Goal: Contribute content: Add original content to the website for others to see

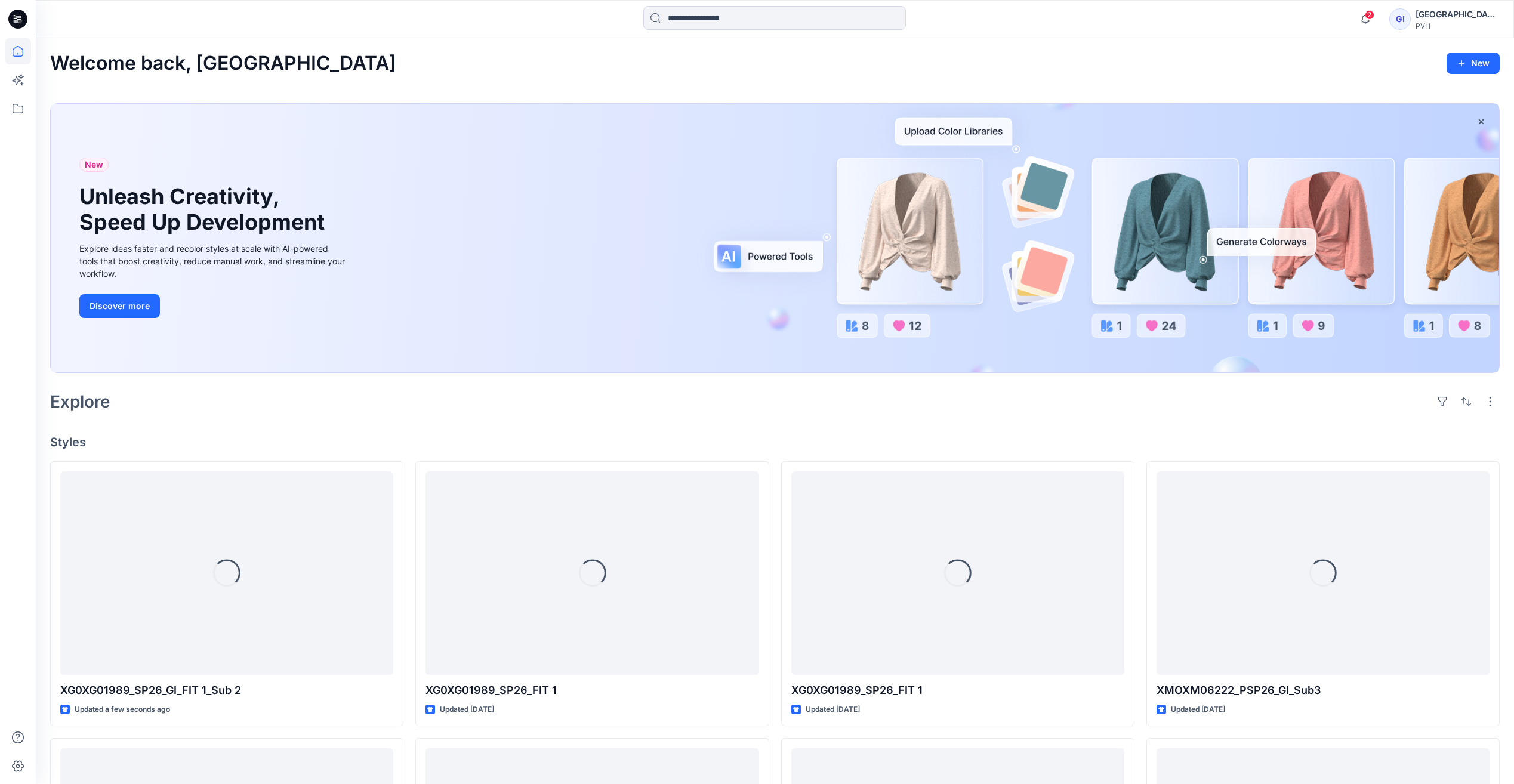
click at [486, 43] on div "Welcome back, [GEOGRAPHIC_DATA] New New Unleash Creativity, Speed Up Developmen…" at bounding box center [775, 688] width 1478 height 1299
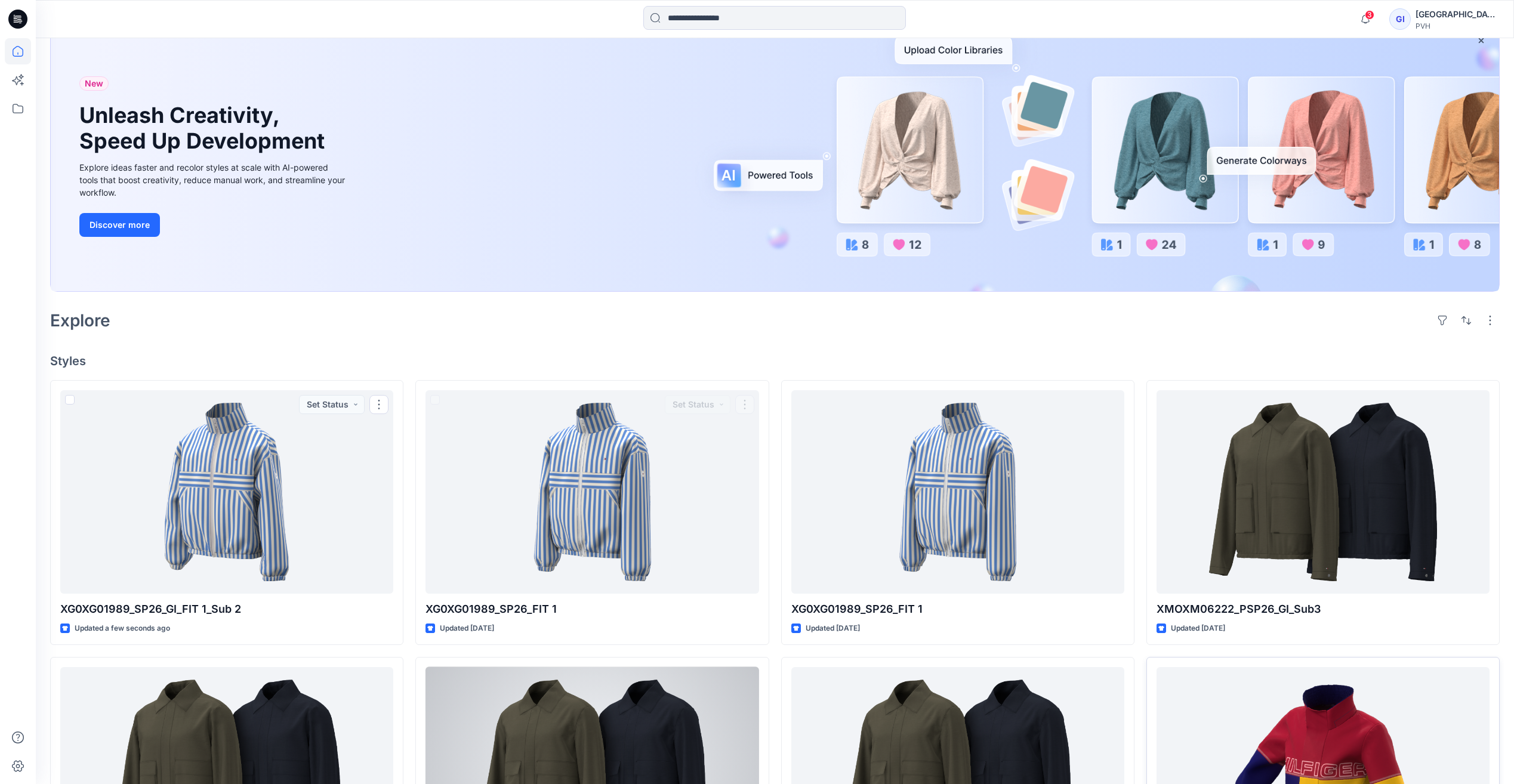
scroll to position [60, 0]
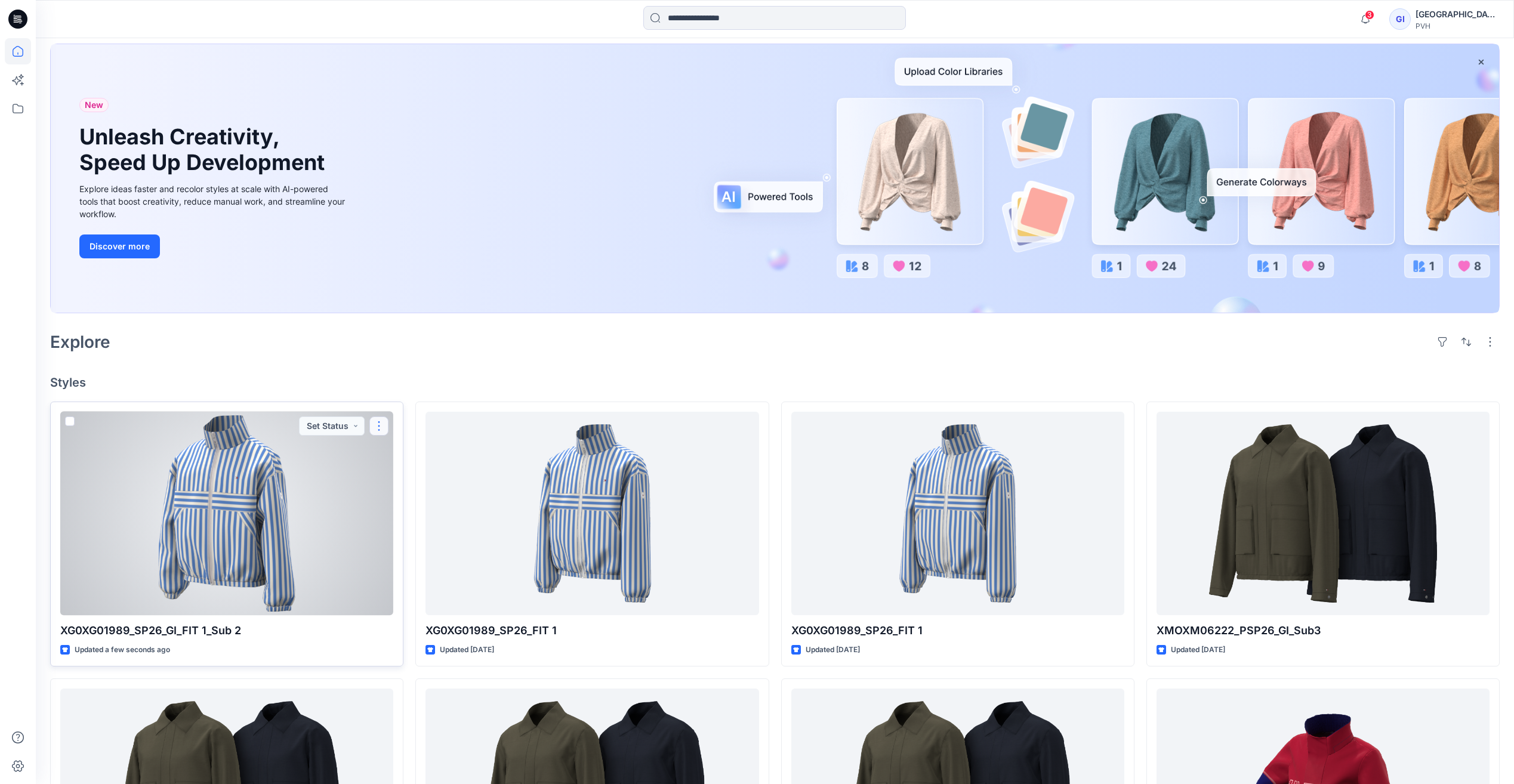
click at [384, 425] on button "button" at bounding box center [378, 426] width 19 height 19
click at [407, 525] on p "Duplicate to..." at bounding box center [420, 520] width 54 height 13
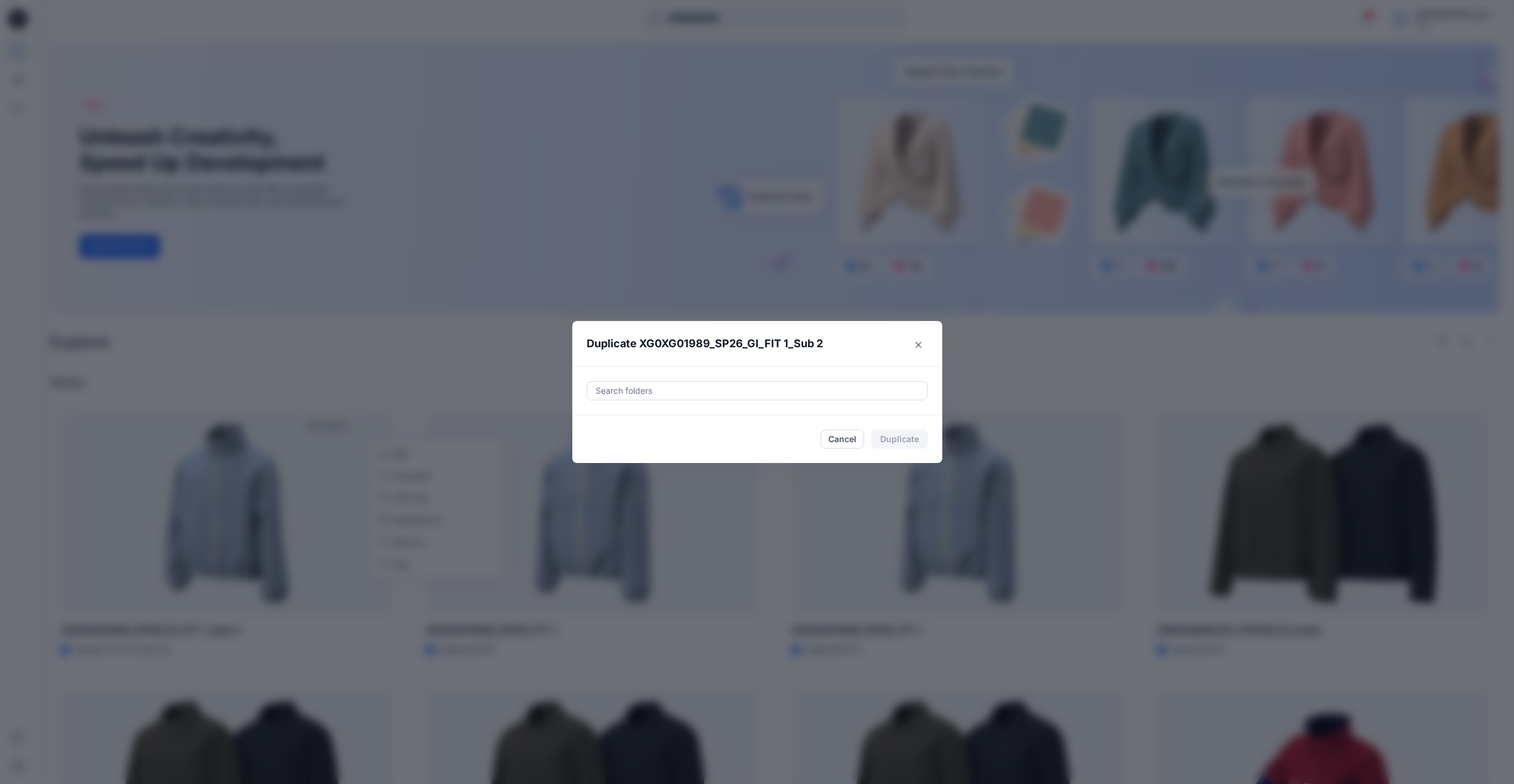
click at [742, 394] on div at bounding box center [757, 391] width 326 height 14
click at [743, 390] on div at bounding box center [757, 391] width 326 height 14
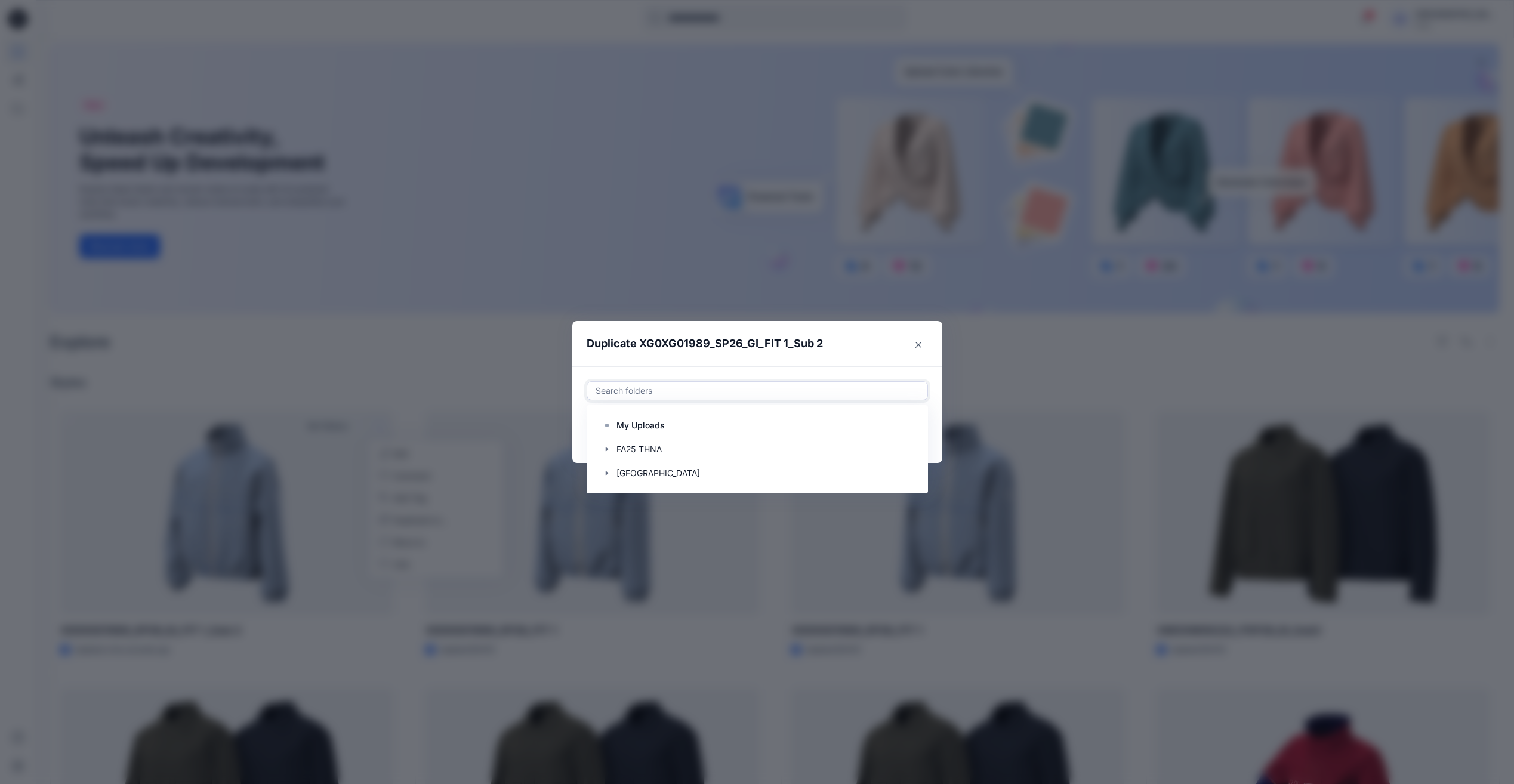
click at [642, 388] on div at bounding box center [757, 391] width 326 height 14
click at [612, 475] on icon "button" at bounding box center [607, 473] width 10 height 10
click at [653, 477] on div at bounding box center [757, 473] width 325 height 24
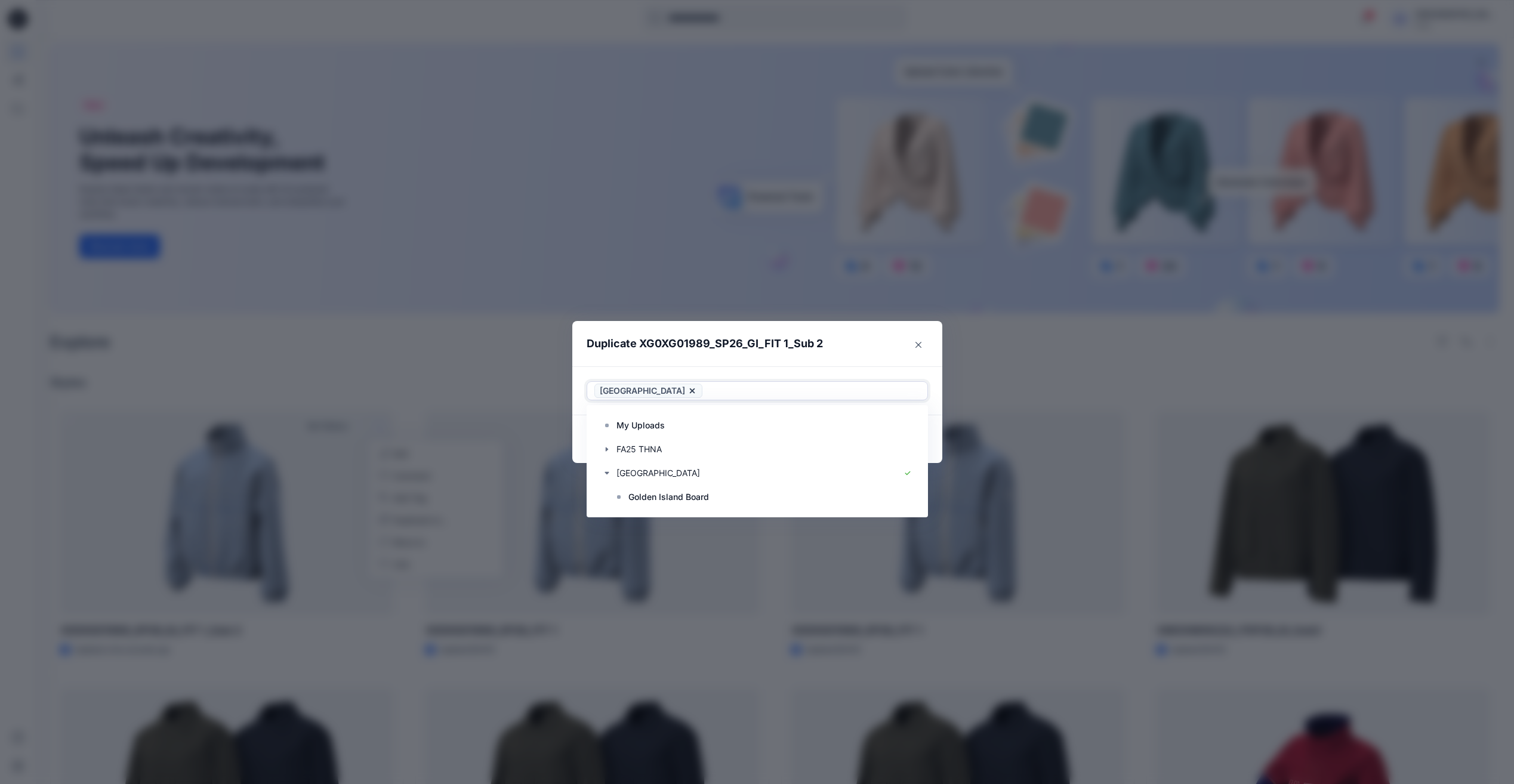
click at [867, 385] on div at bounding box center [812, 391] width 215 height 14
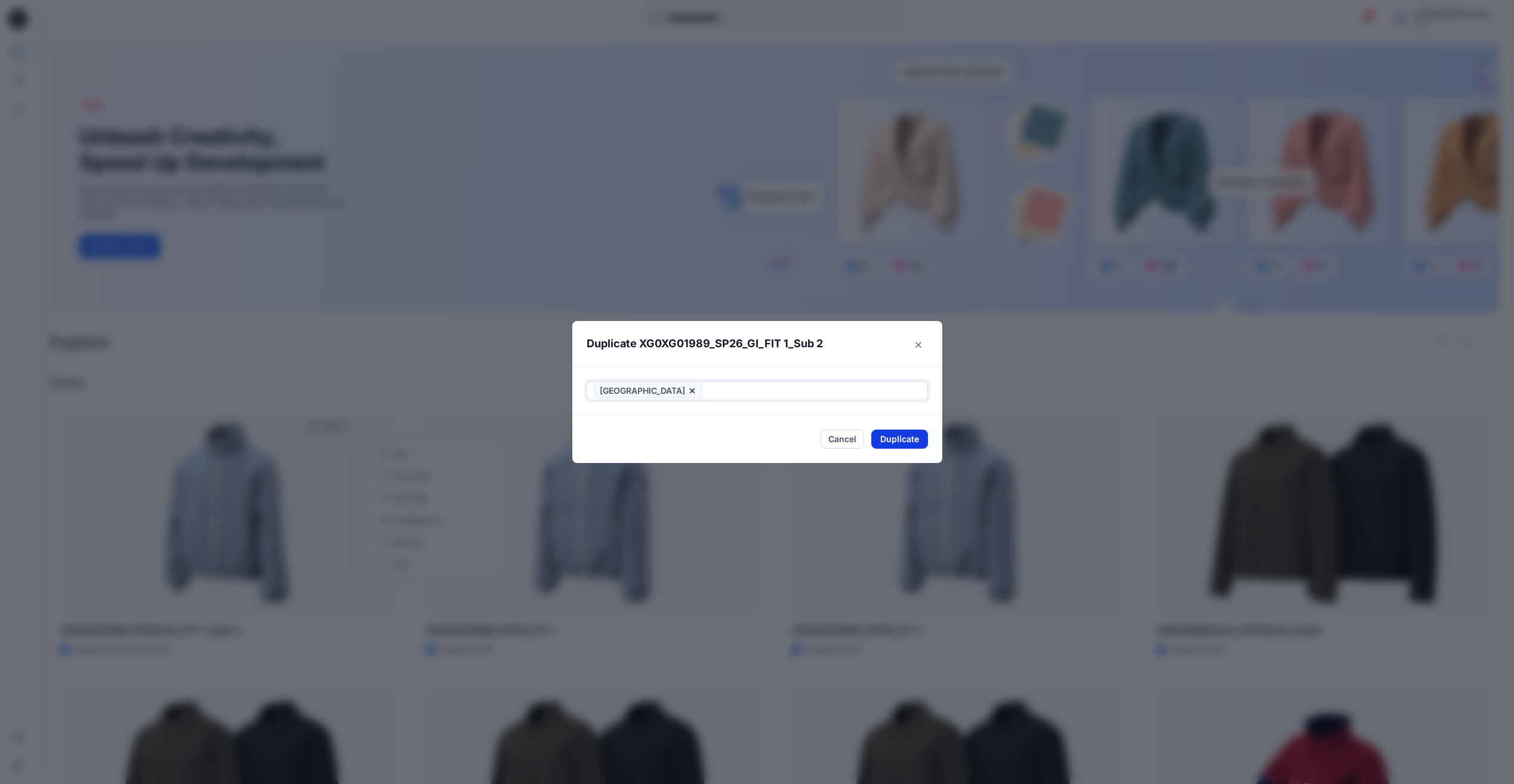
click at [917, 448] on button "Duplicate" at bounding box center [900, 439] width 57 height 19
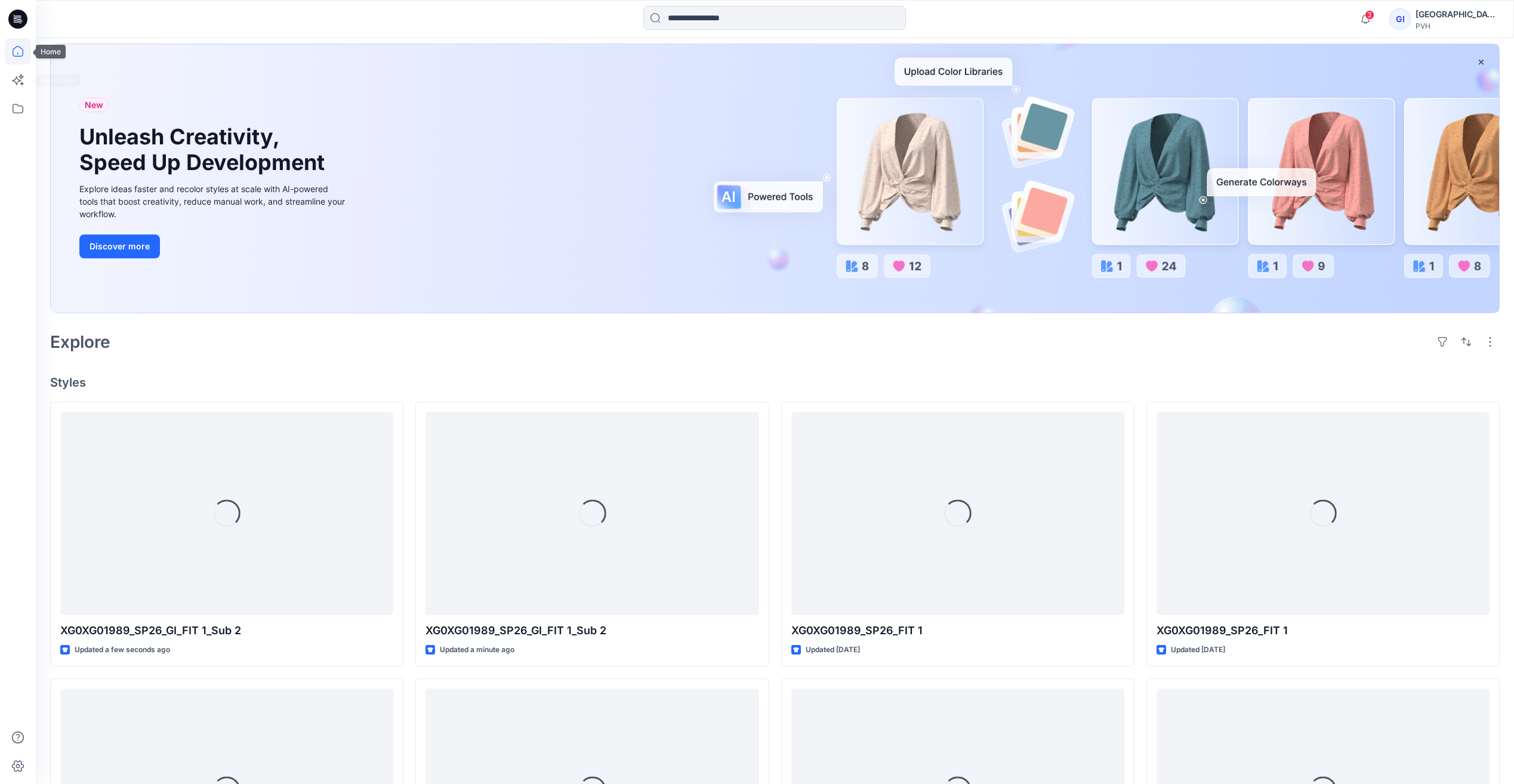
click at [18, 59] on icon at bounding box center [18, 51] width 26 height 26
click at [26, 105] on icon at bounding box center [18, 109] width 26 height 26
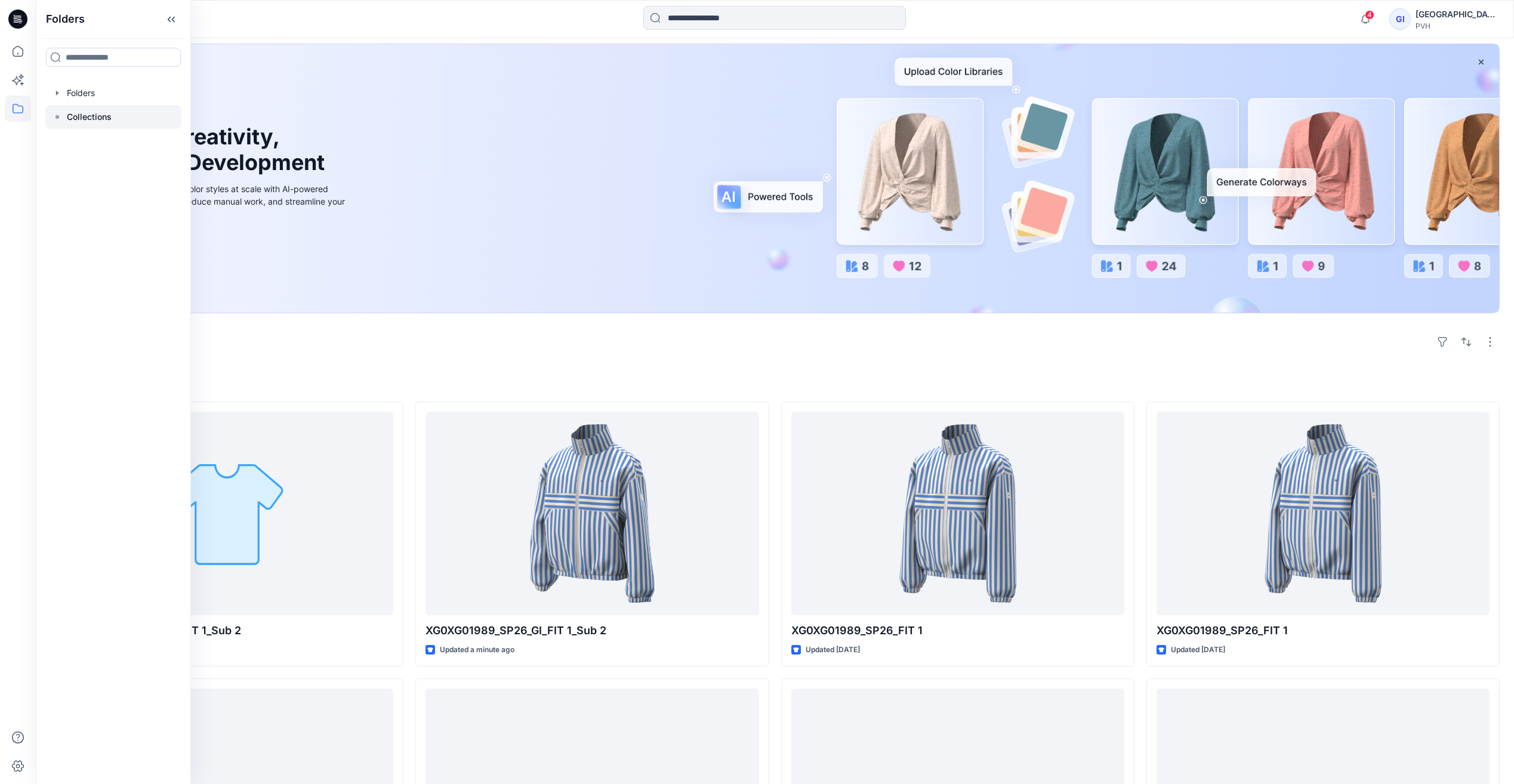
click at [58, 118] on rect at bounding box center [57, 117] width 3 height 3
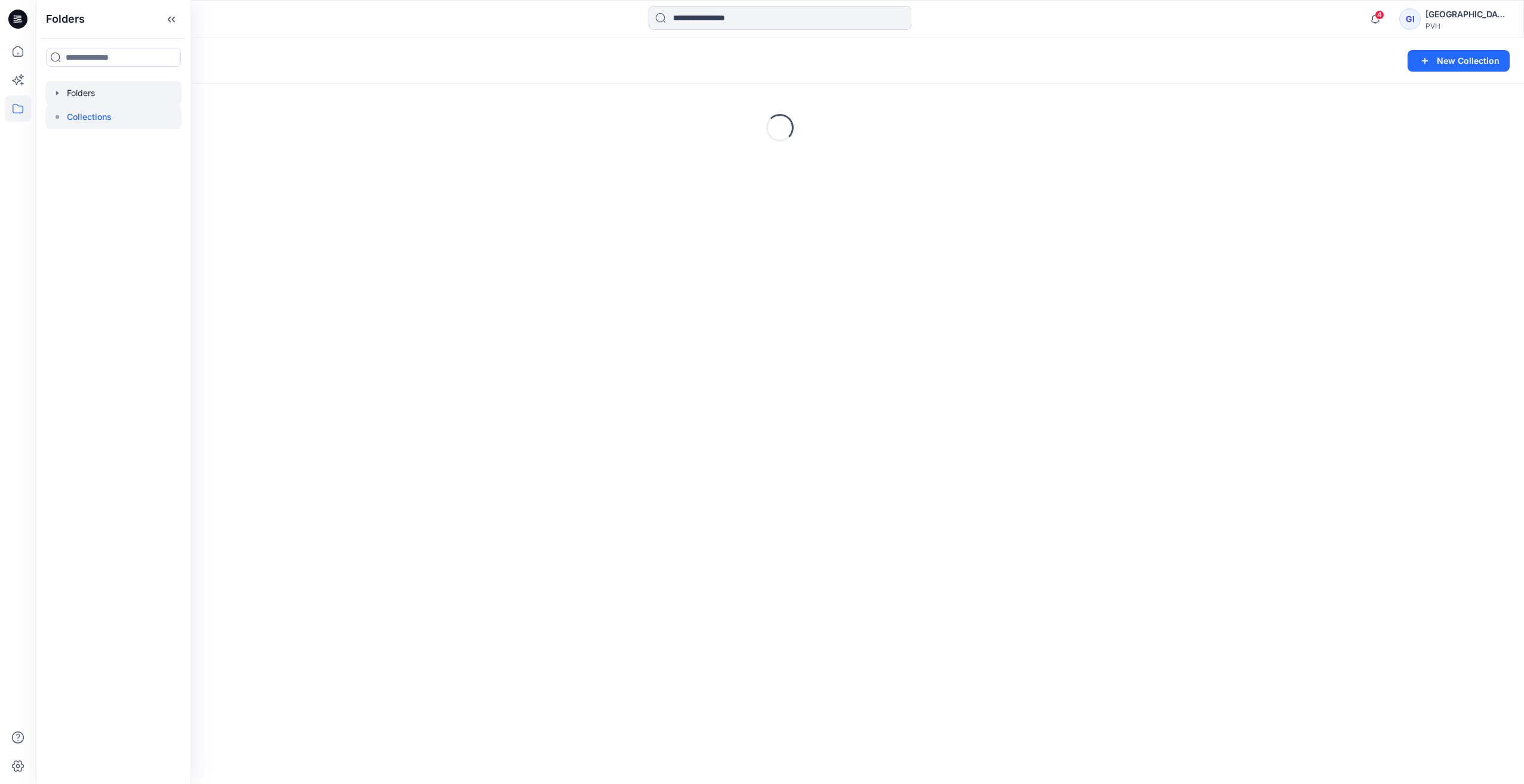
click at [56, 98] on div at bounding box center [113, 93] width 136 height 24
click at [57, 113] on icon at bounding box center [57, 117] width 10 height 10
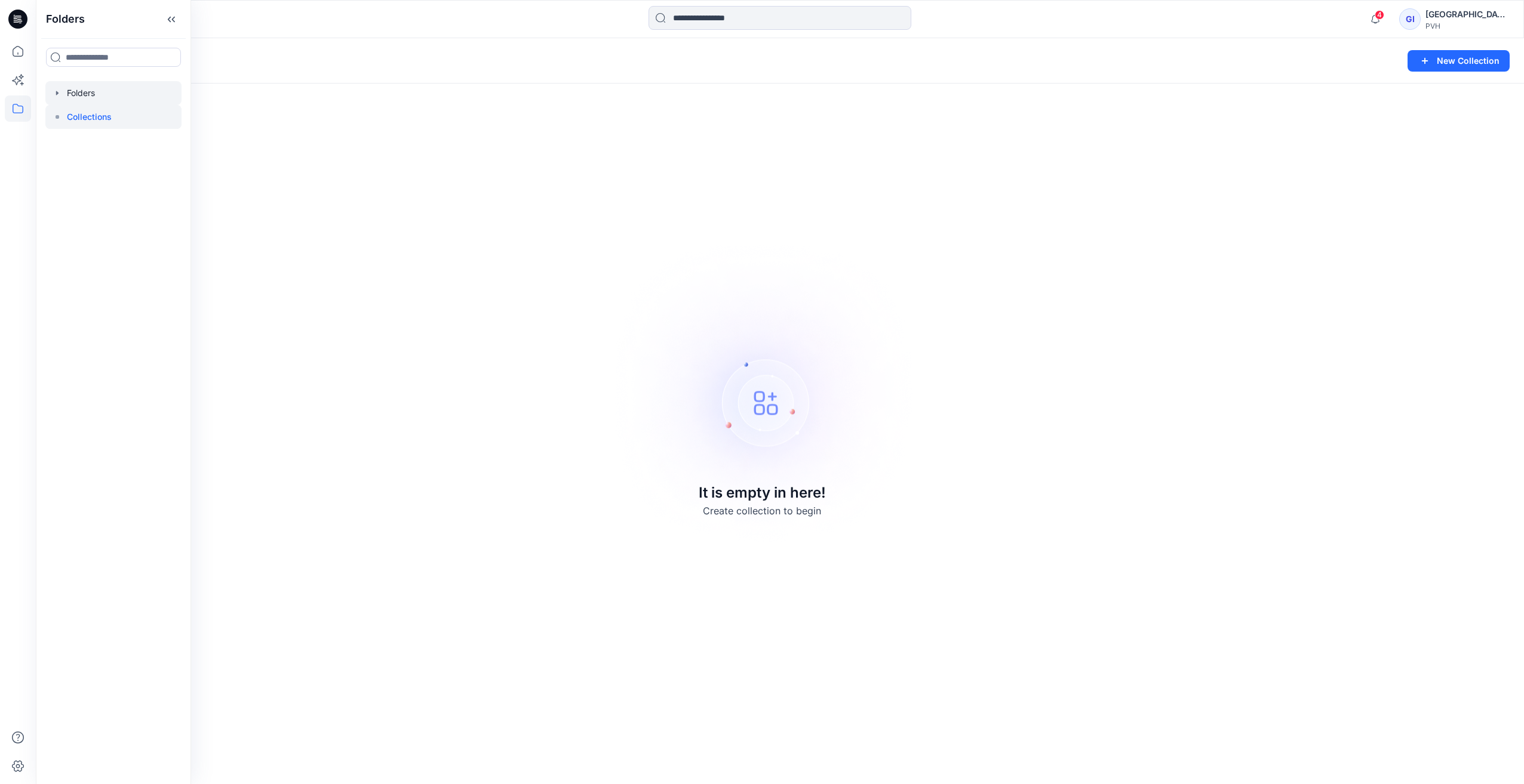
click at [63, 93] on div at bounding box center [113, 93] width 136 height 24
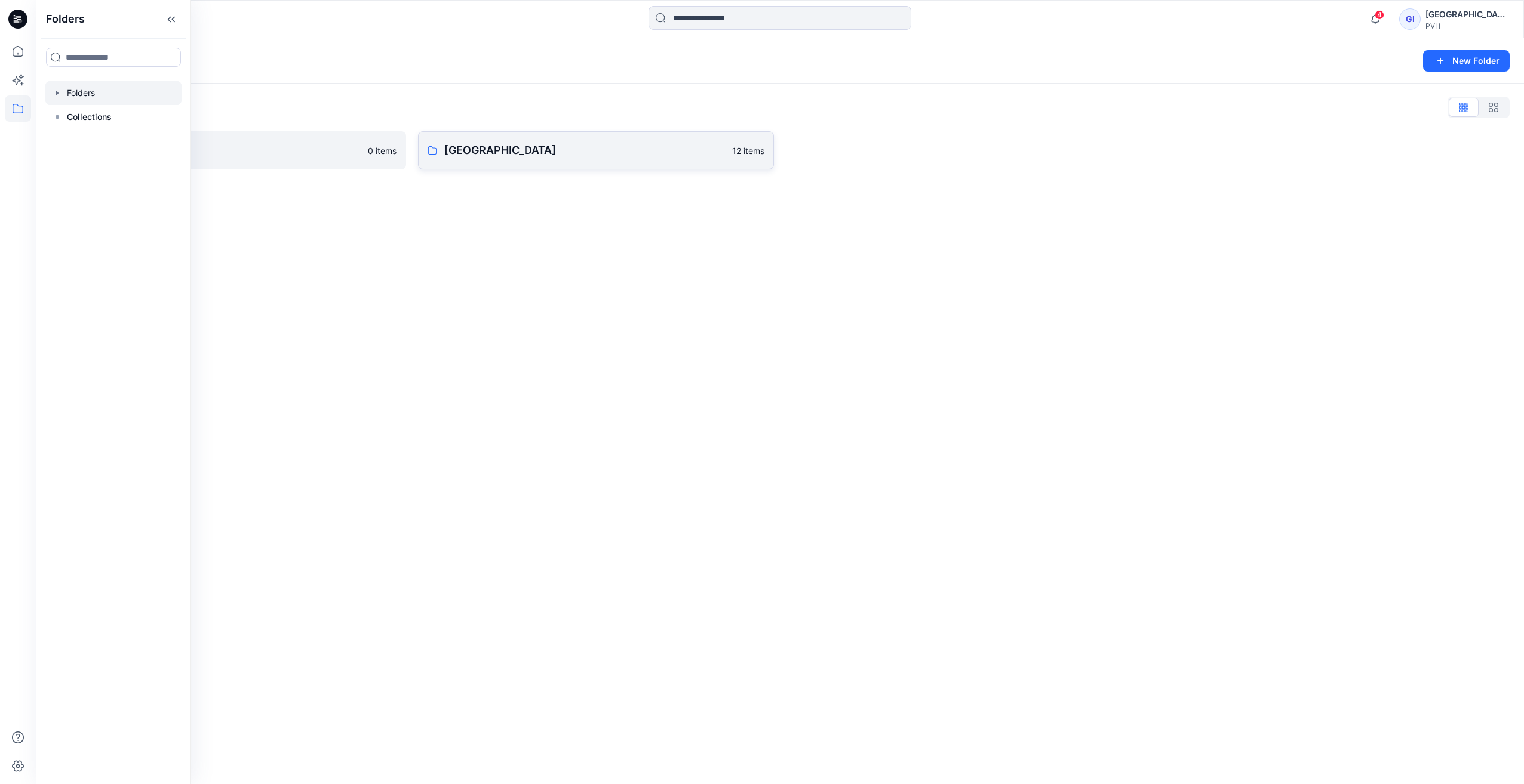
click at [578, 163] on link "Golden Island 12 items" at bounding box center [596, 150] width 356 height 38
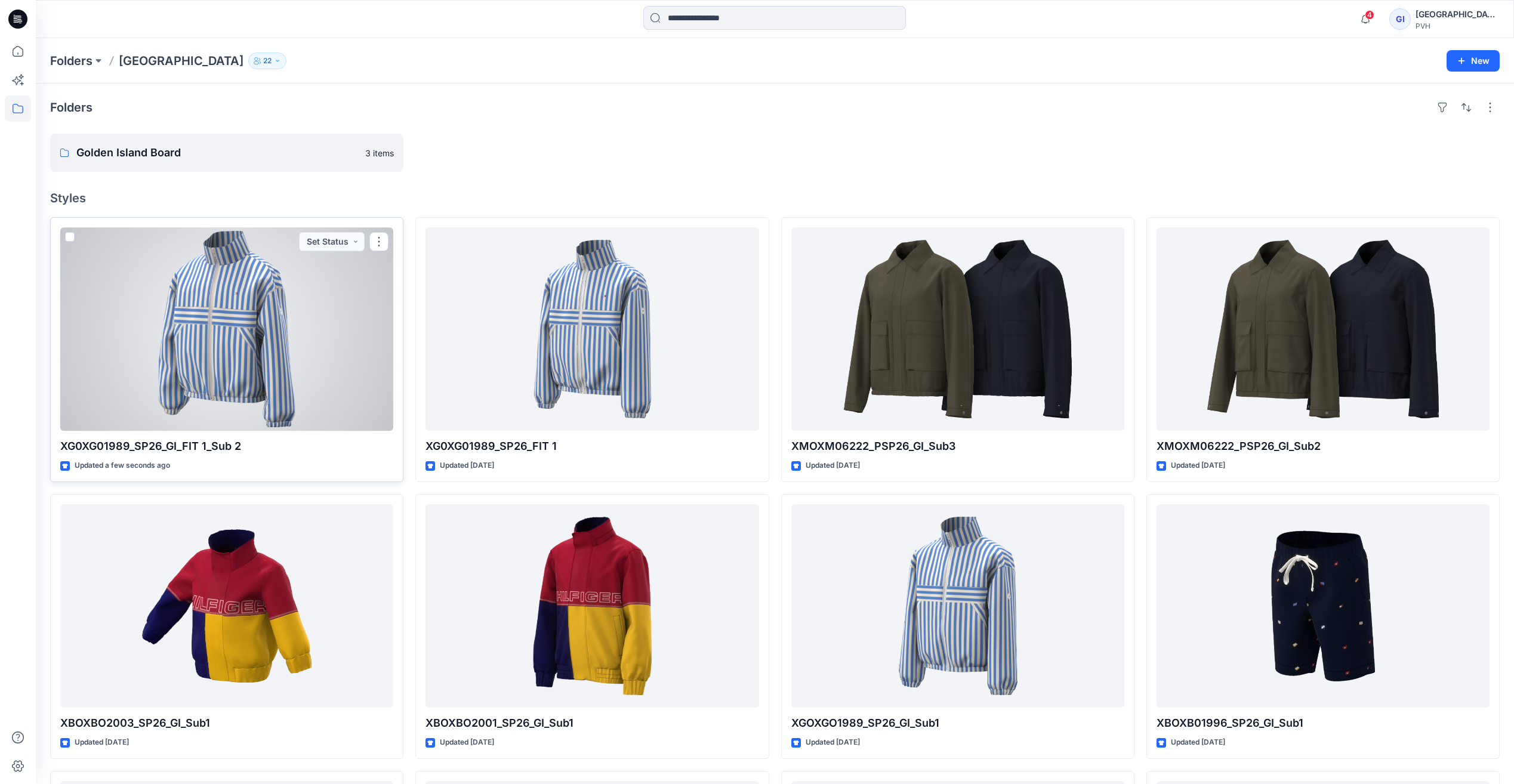
click at [263, 342] on div at bounding box center [227, 328] width 333 height 203
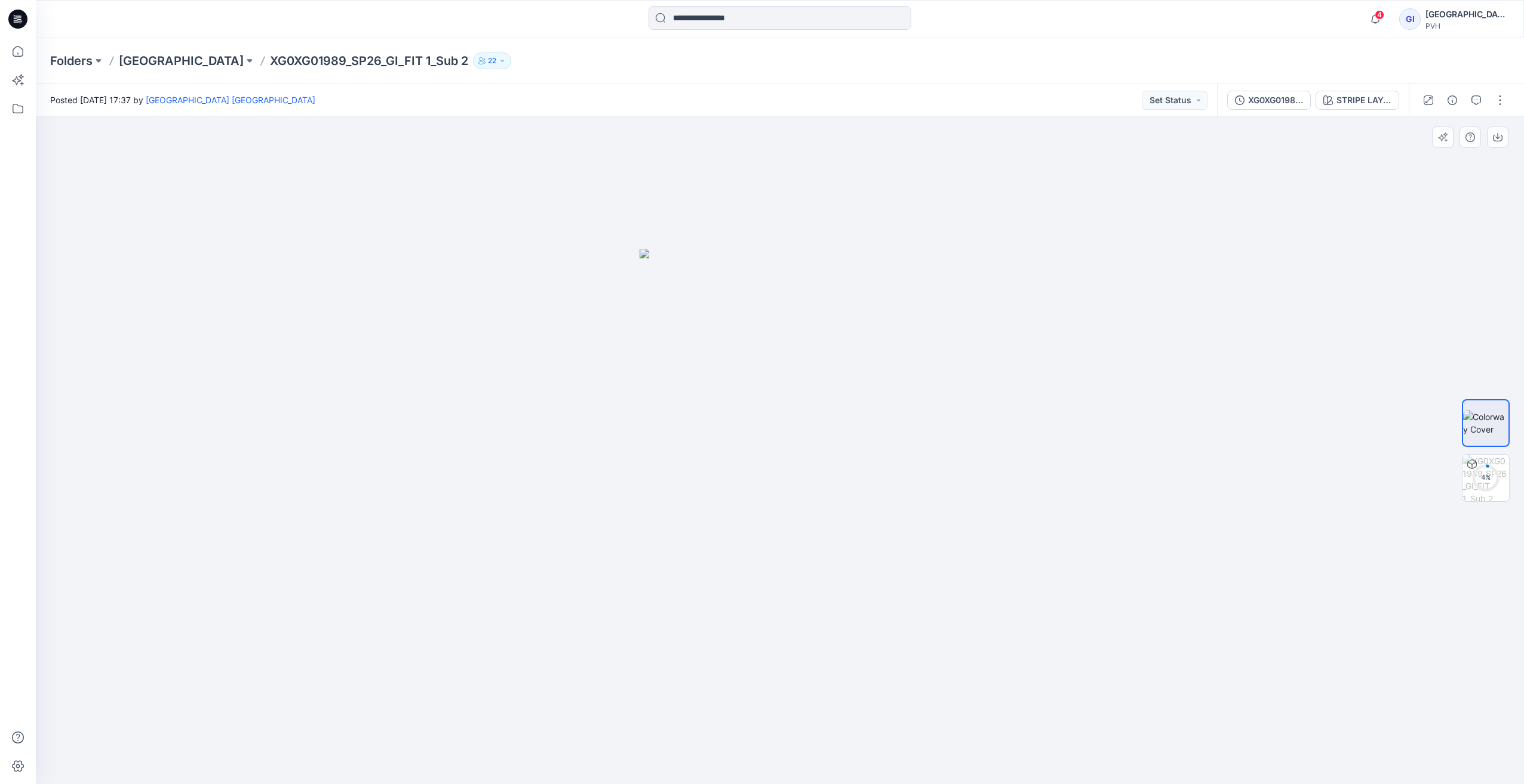
click at [578, 400] on div at bounding box center [779, 451] width 1488 height 667
click at [1496, 101] on button "button" at bounding box center [1500, 100] width 19 height 19
click at [1459, 157] on button "Edit" at bounding box center [1450, 161] width 110 height 22
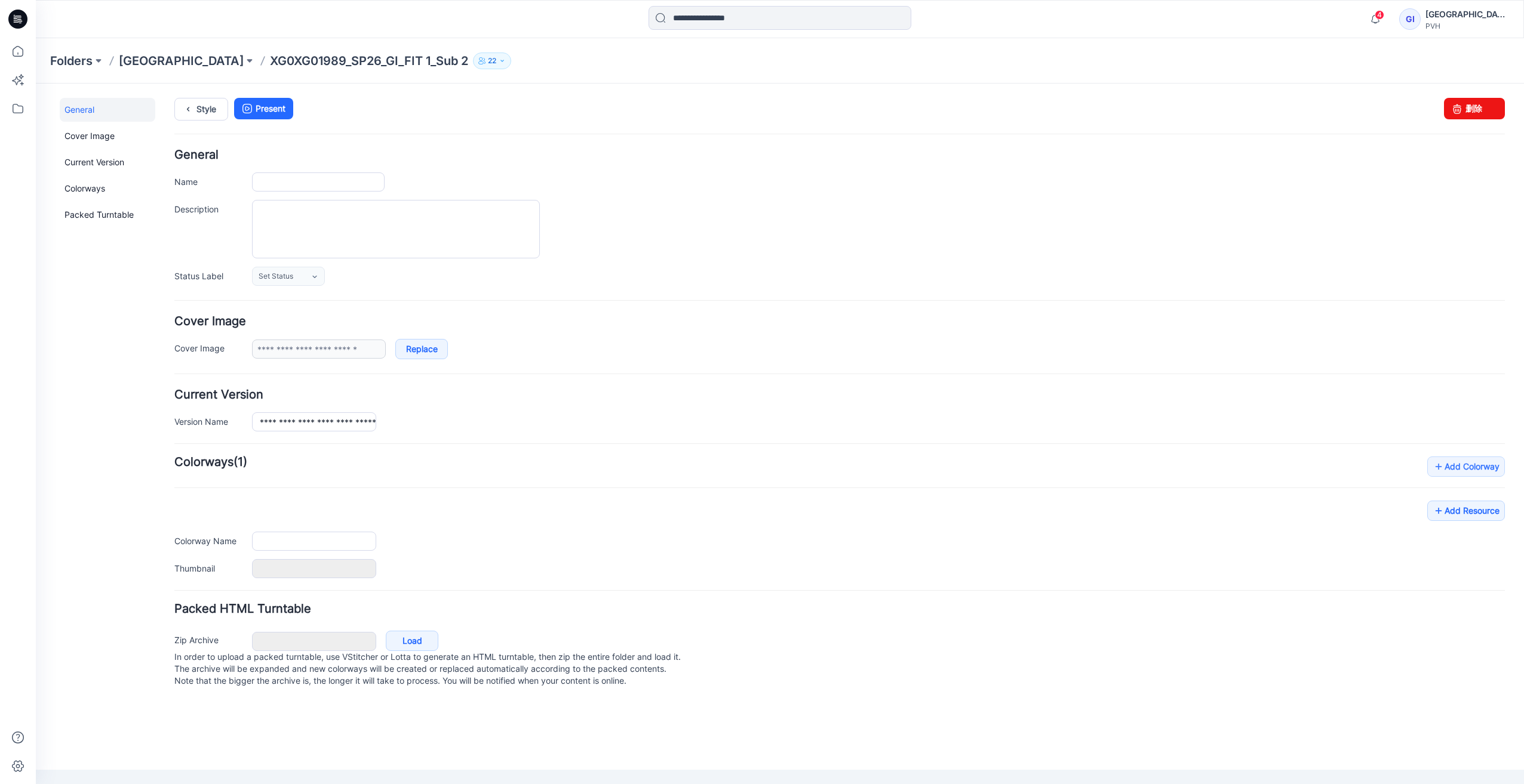
type input "**********"
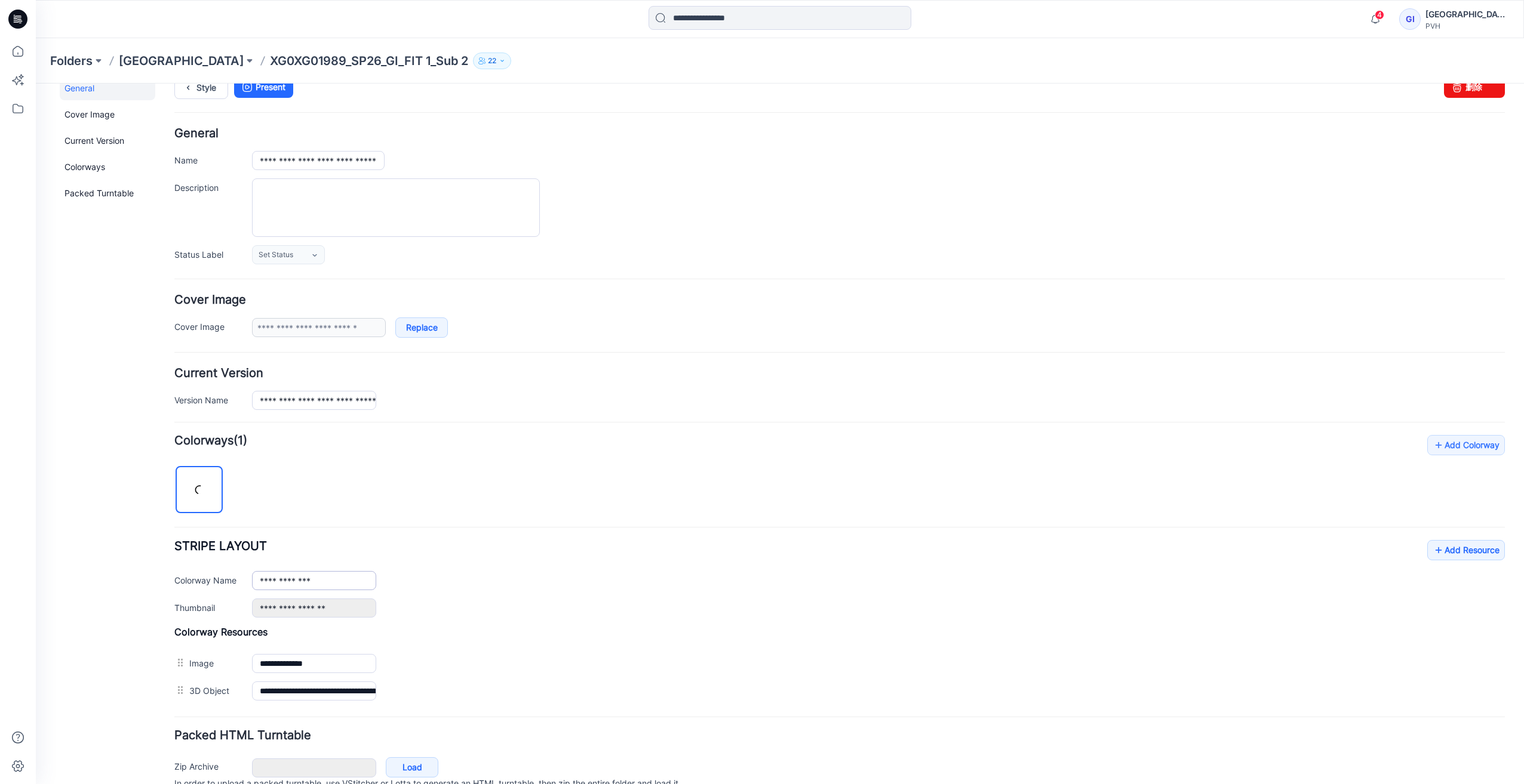
scroll to position [60, 0]
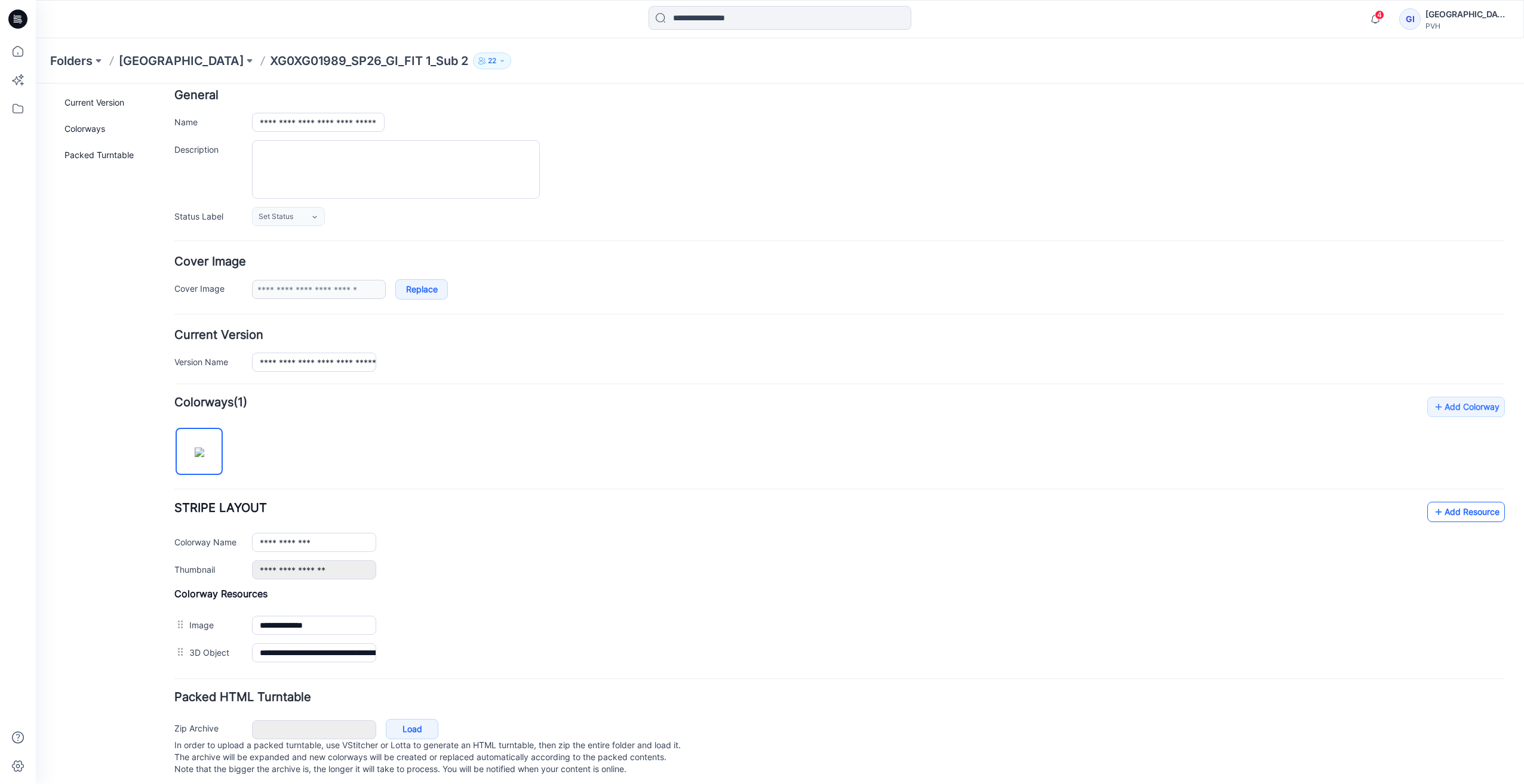
click at [1443, 511] on link "Add Resource" at bounding box center [1466, 511] width 78 height 20
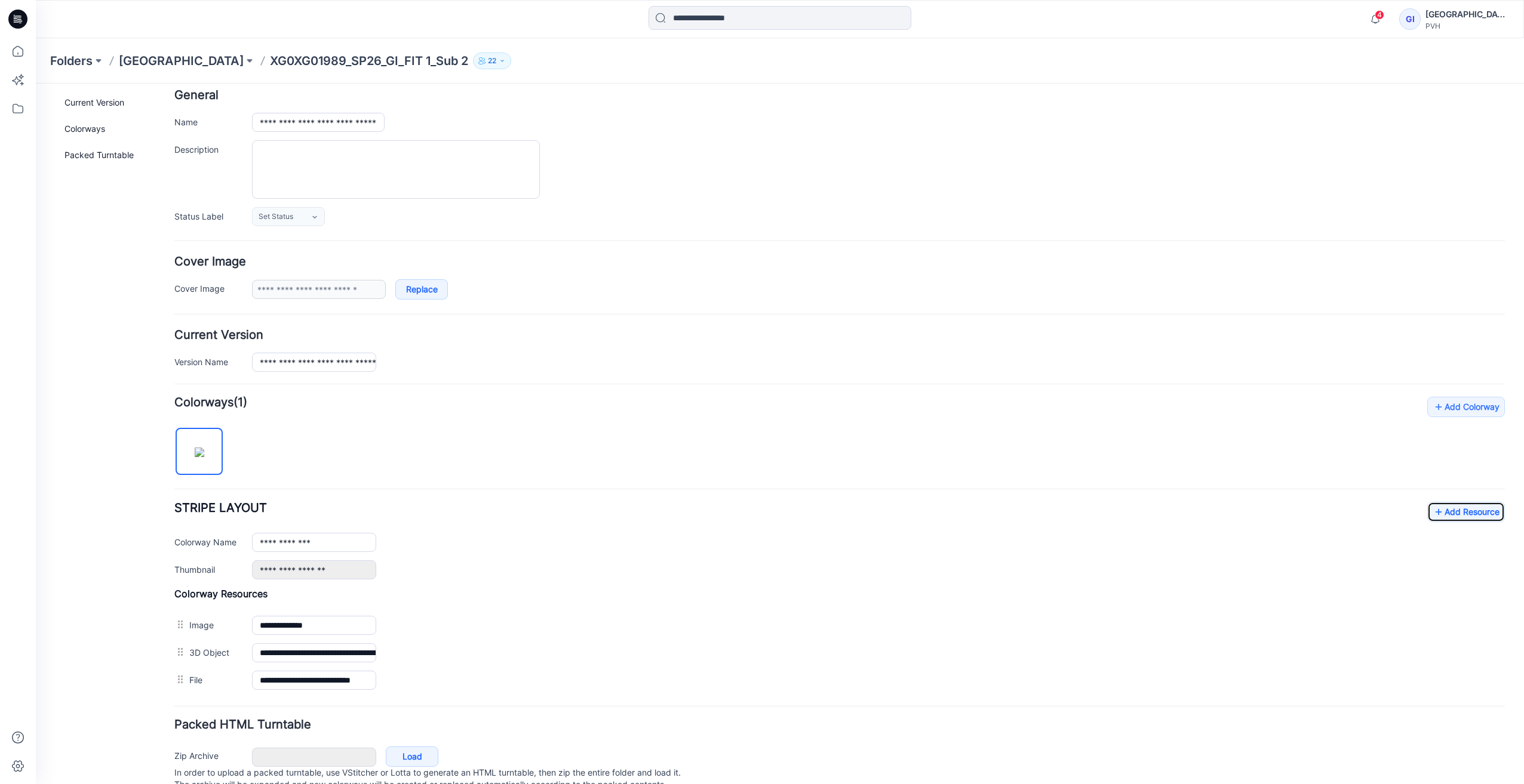
scroll to position [0, 0]
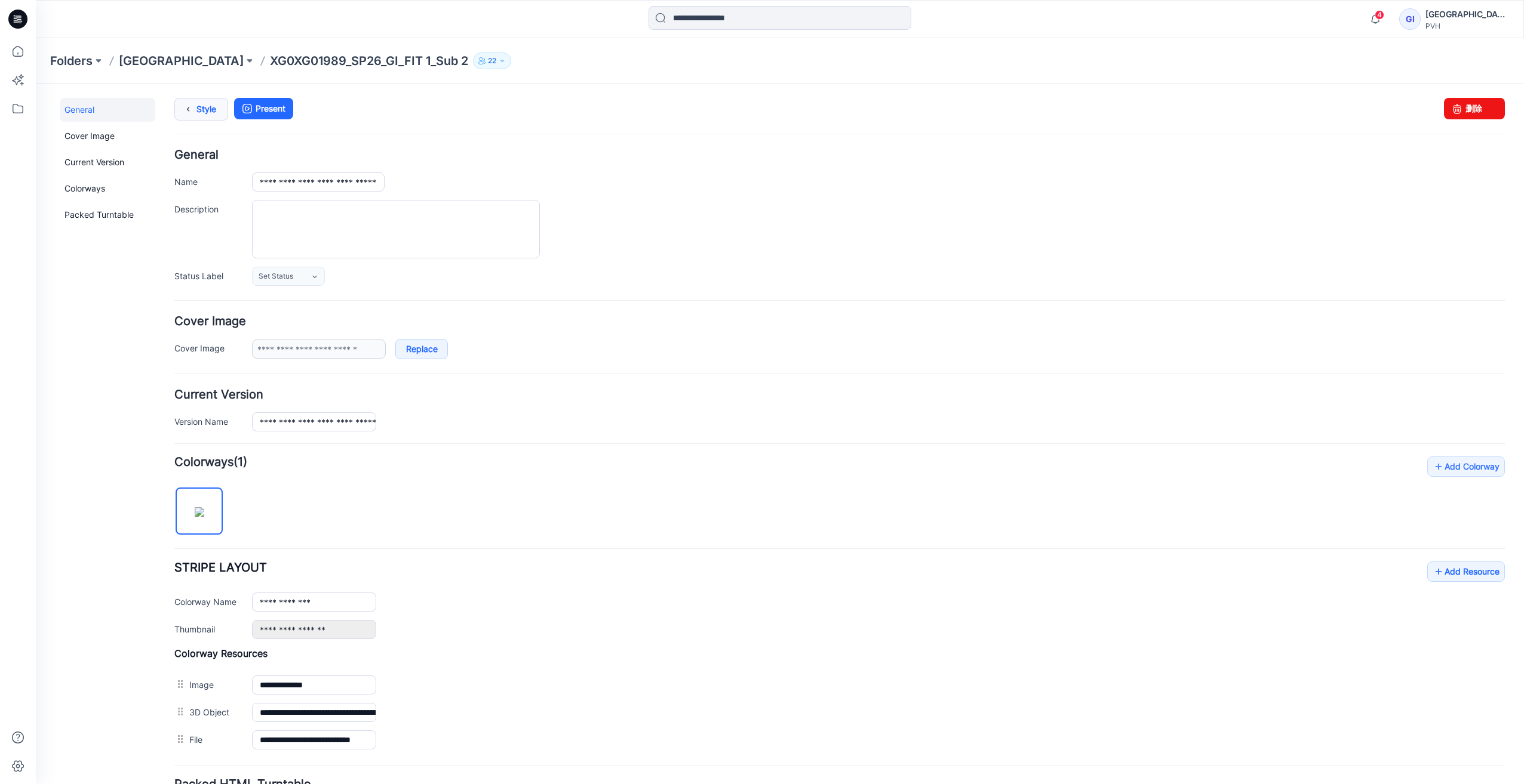
click at [201, 103] on link "Style" at bounding box center [202, 109] width 54 height 22
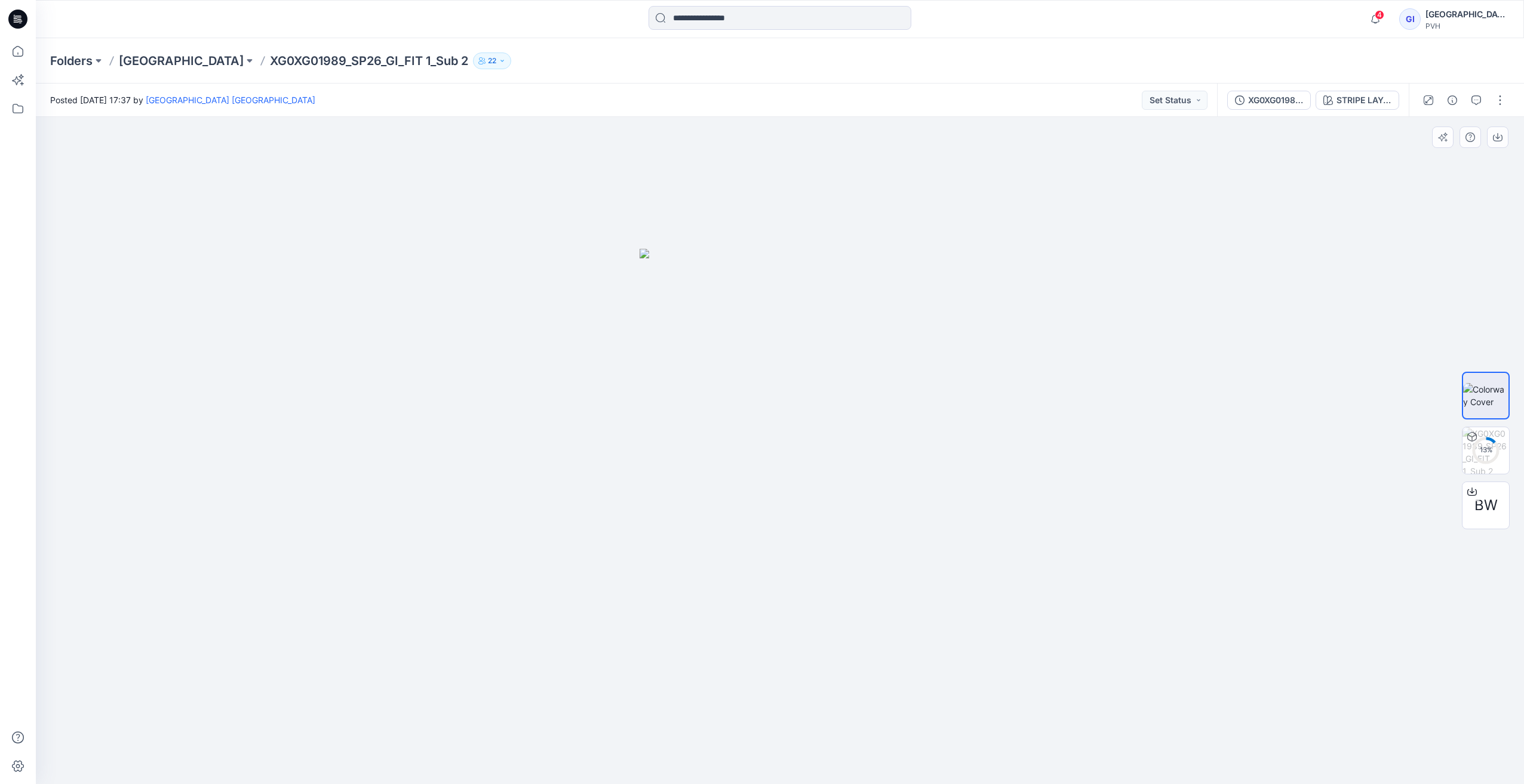
click at [584, 406] on div at bounding box center [779, 451] width 1488 height 667
click at [574, 437] on div at bounding box center [779, 451] width 1488 height 667
click at [1504, 104] on button "button" at bounding box center [1500, 100] width 19 height 19
click at [1479, 97] on icon "button" at bounding box center [1476, 100] width 10 height 10
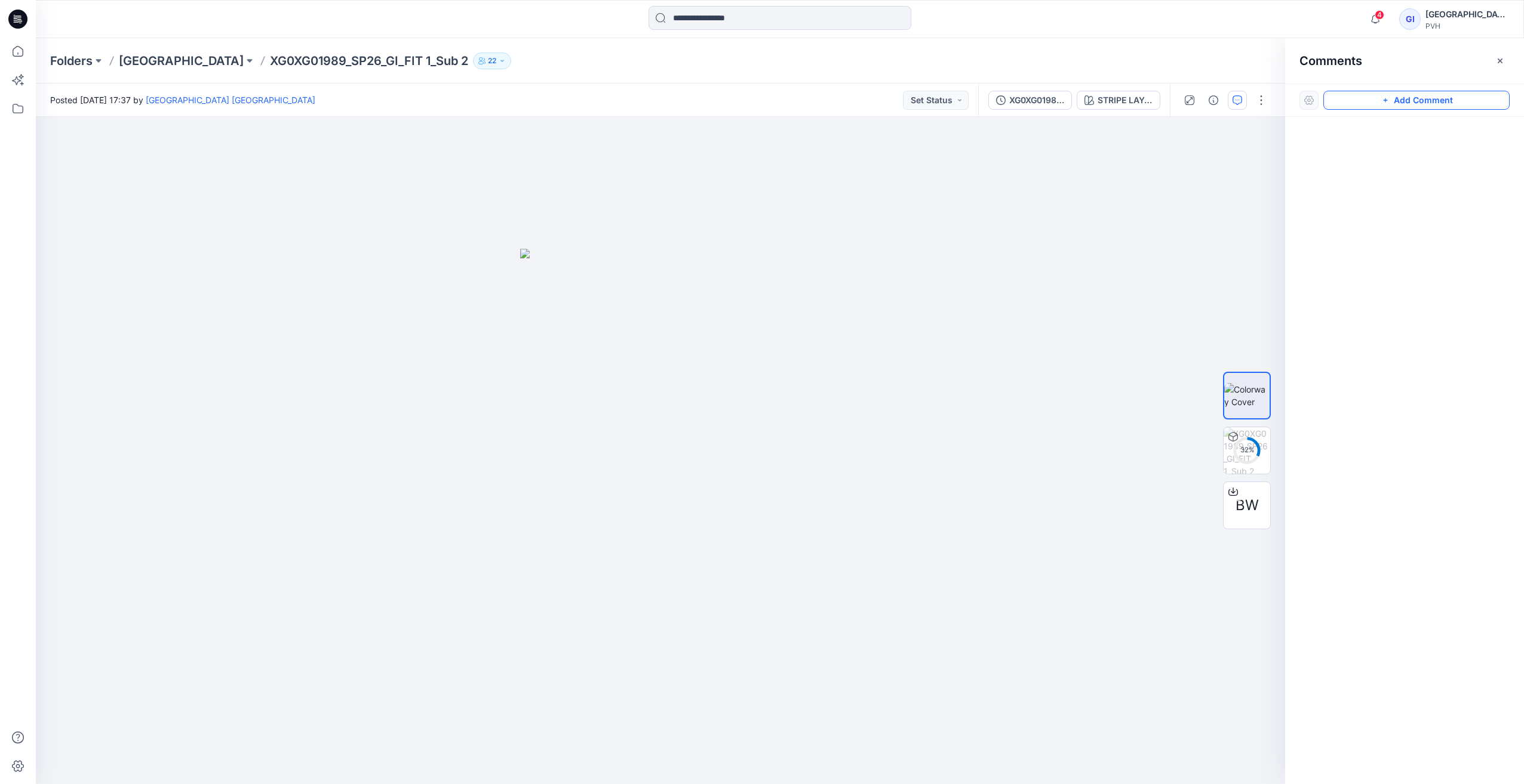
click at [1430, 101] on button "Add Comment" at bounding box center [1416, 100] width 186 height 19
click at [767, 297] on div "1" at bounding box center [660, 451] width 1249 height 667
click at [798, 332] on textarea at bounding box center [847, 331] width 196 height 48
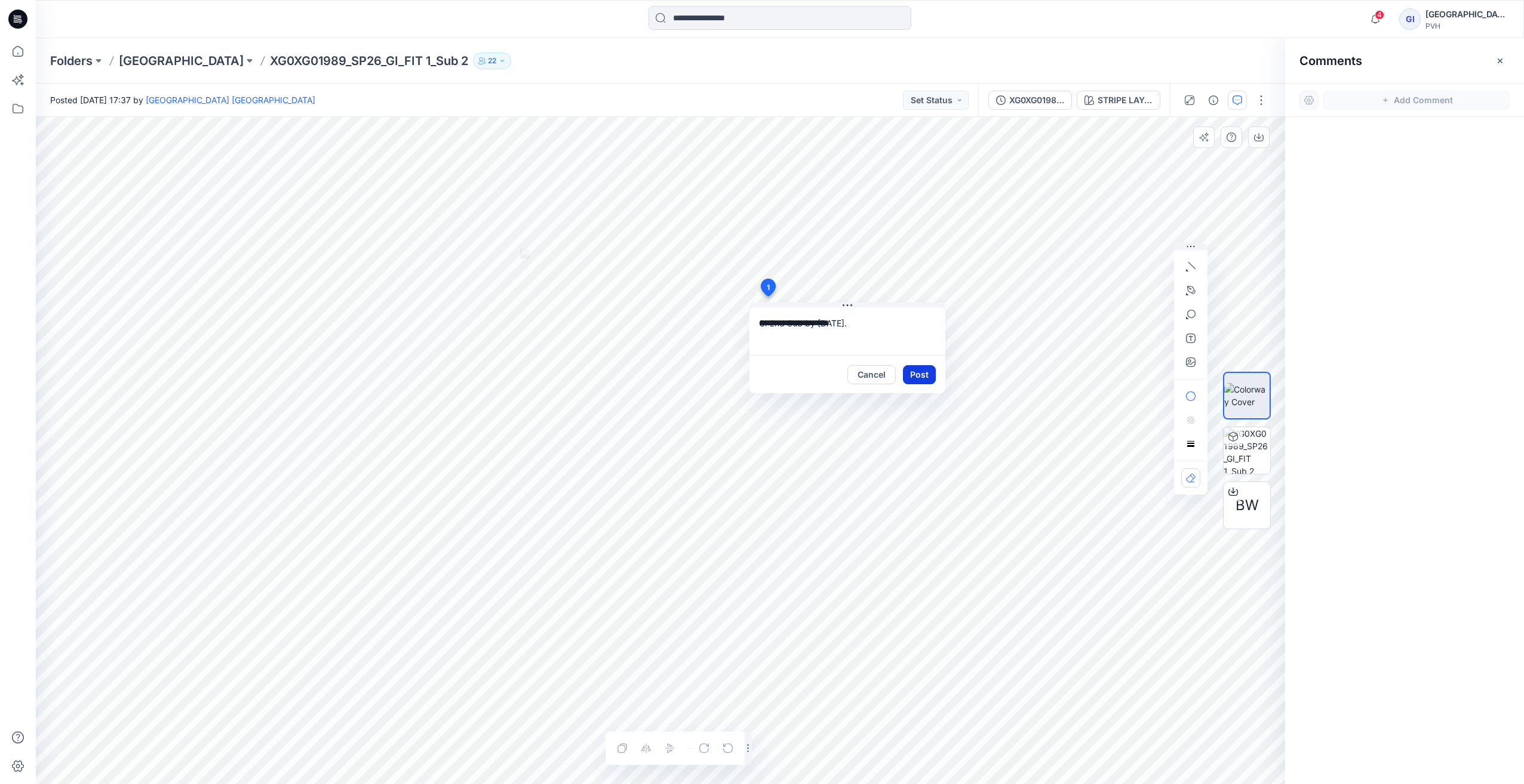
type textarea "**********"
click at [925, 374] on button "Post" at bounding box center [919, 375] width 33 height 19
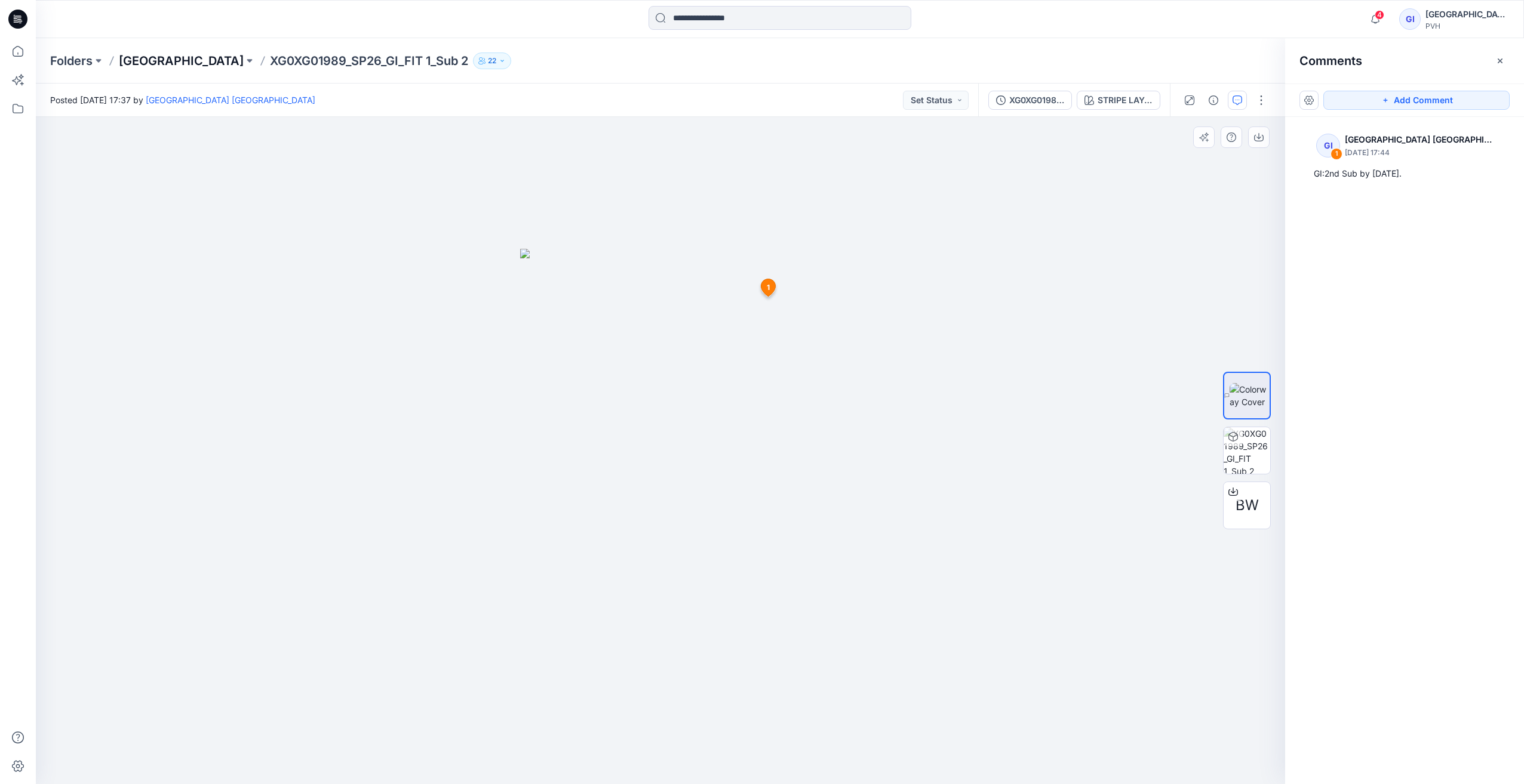
click at [173, 57] on p "[GEOGRAPHIC_DATA]" at bounding box center [180, 61] width 124 height 16
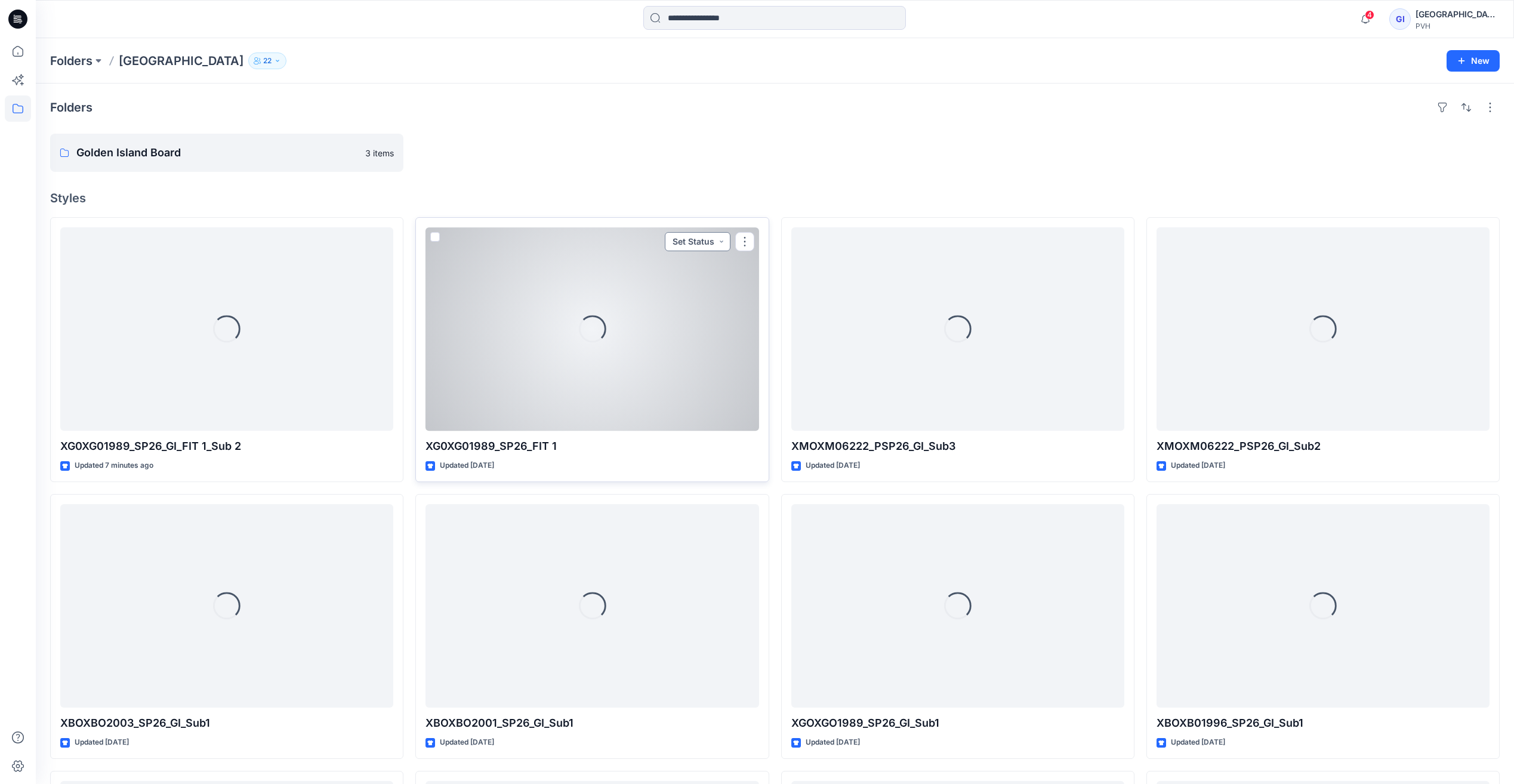
click at [710, 242] on button "Set Status" at bounding box center [698, 242] width 66 height 19
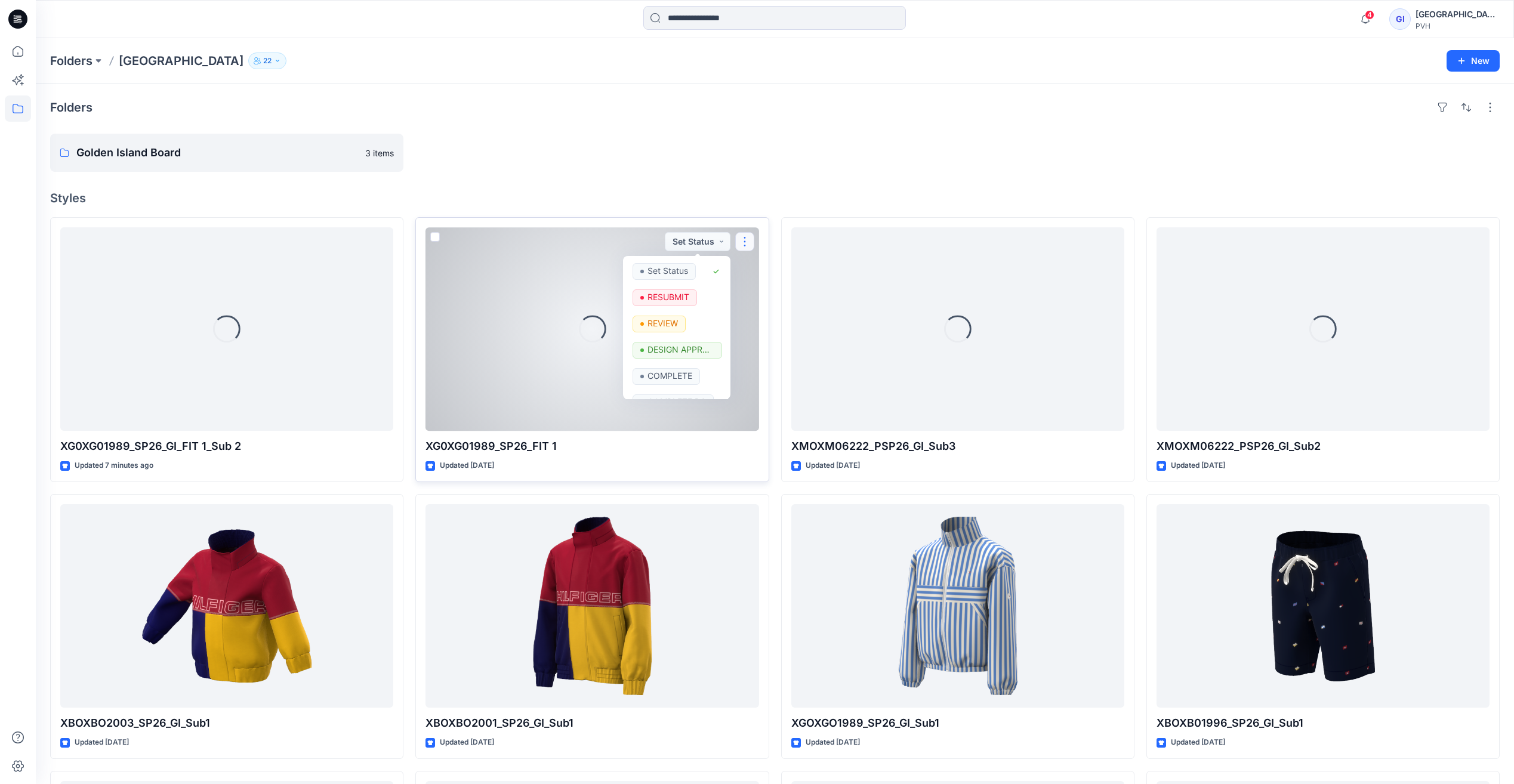
click at [750, 240] on button "button" at bounding box center [744, 242] width 19 height 19
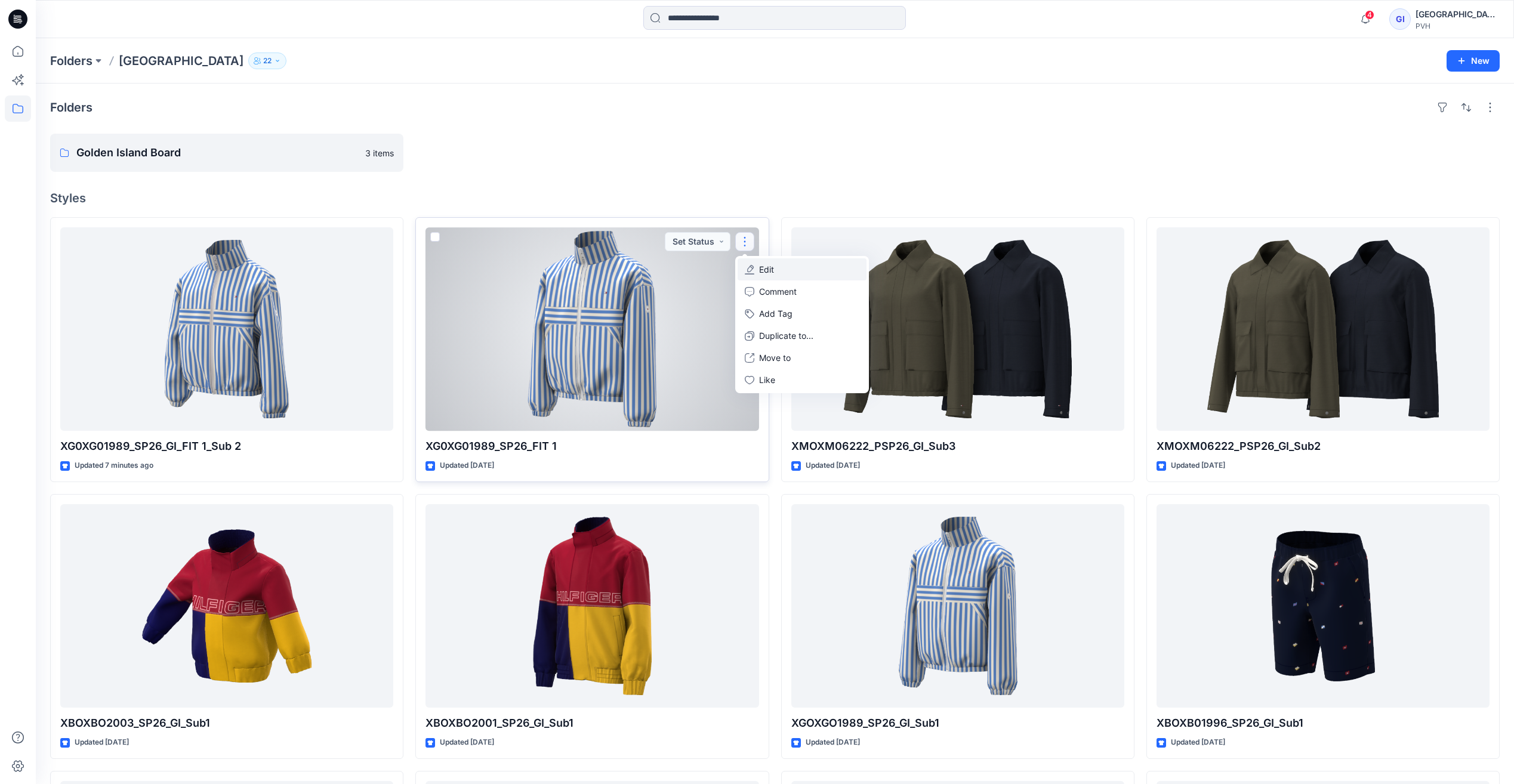
click at [759, 270] on p "Edit" at bounding box center [766, 269] width 15 height 13
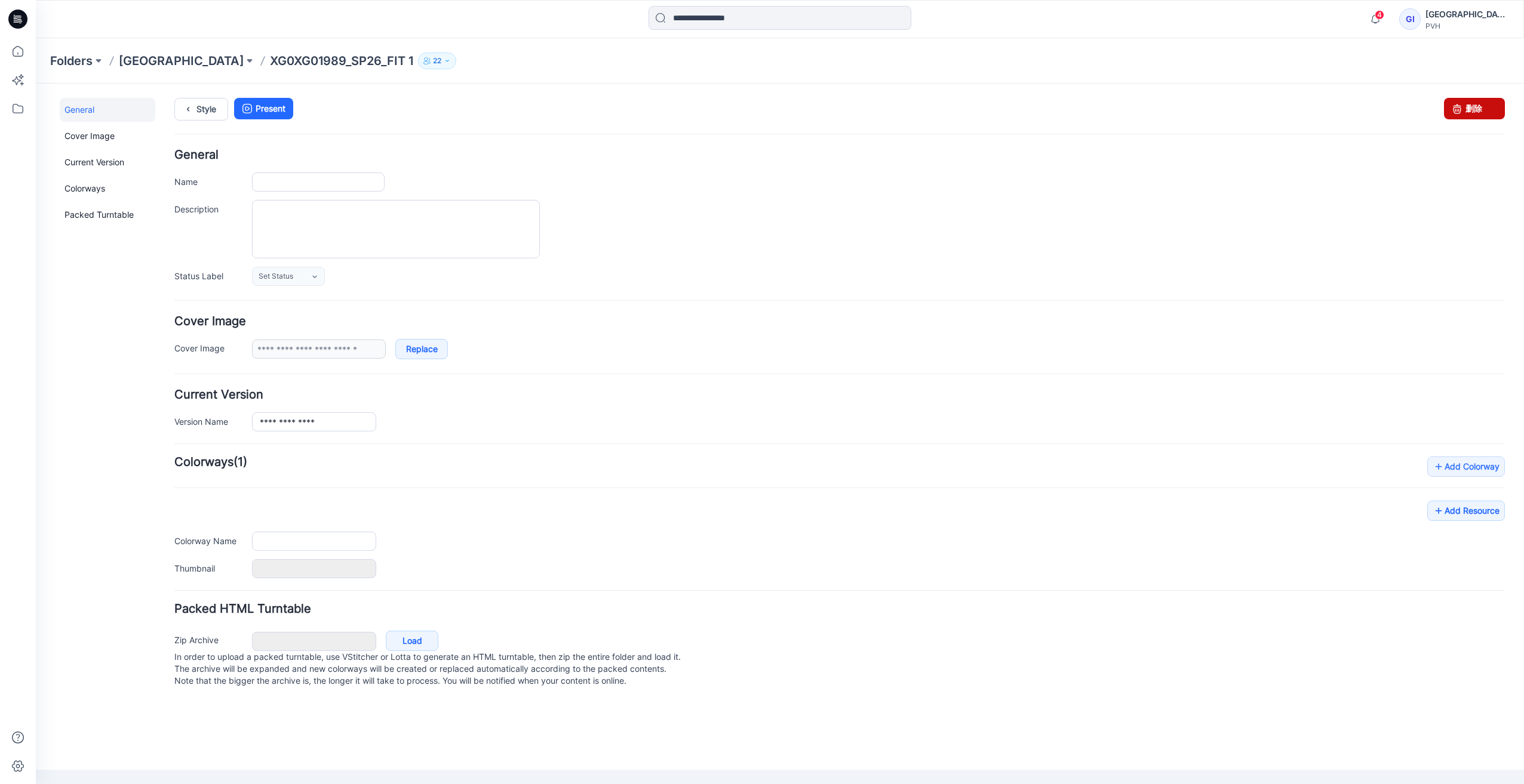
type input "**********"
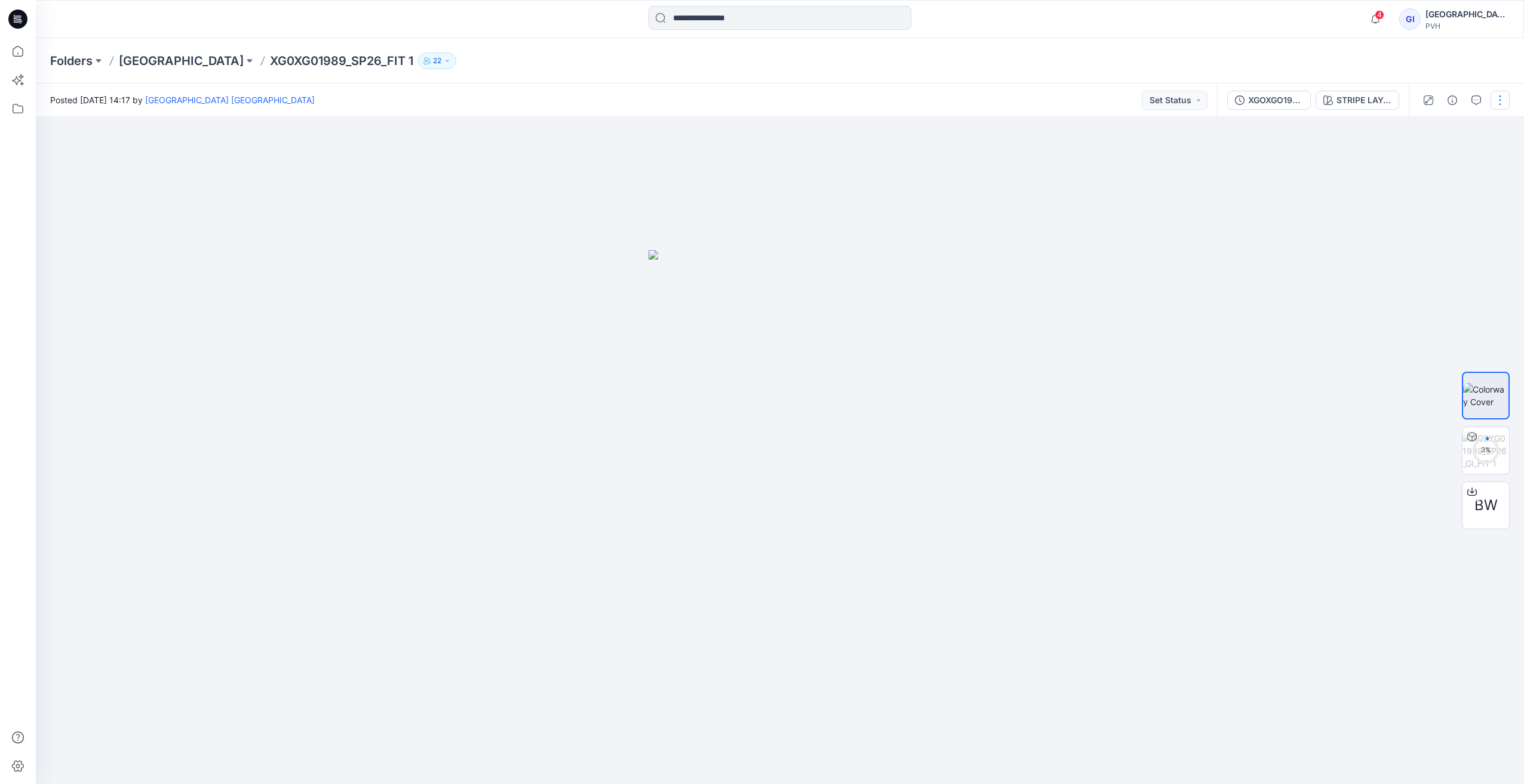
click at [1499, 104] on button "button" at bounding box center [1500, 100] width 19 height 19
click at [1436, 251] on p "Move to..." at bounding box center [1435, 249] width 39 height 13
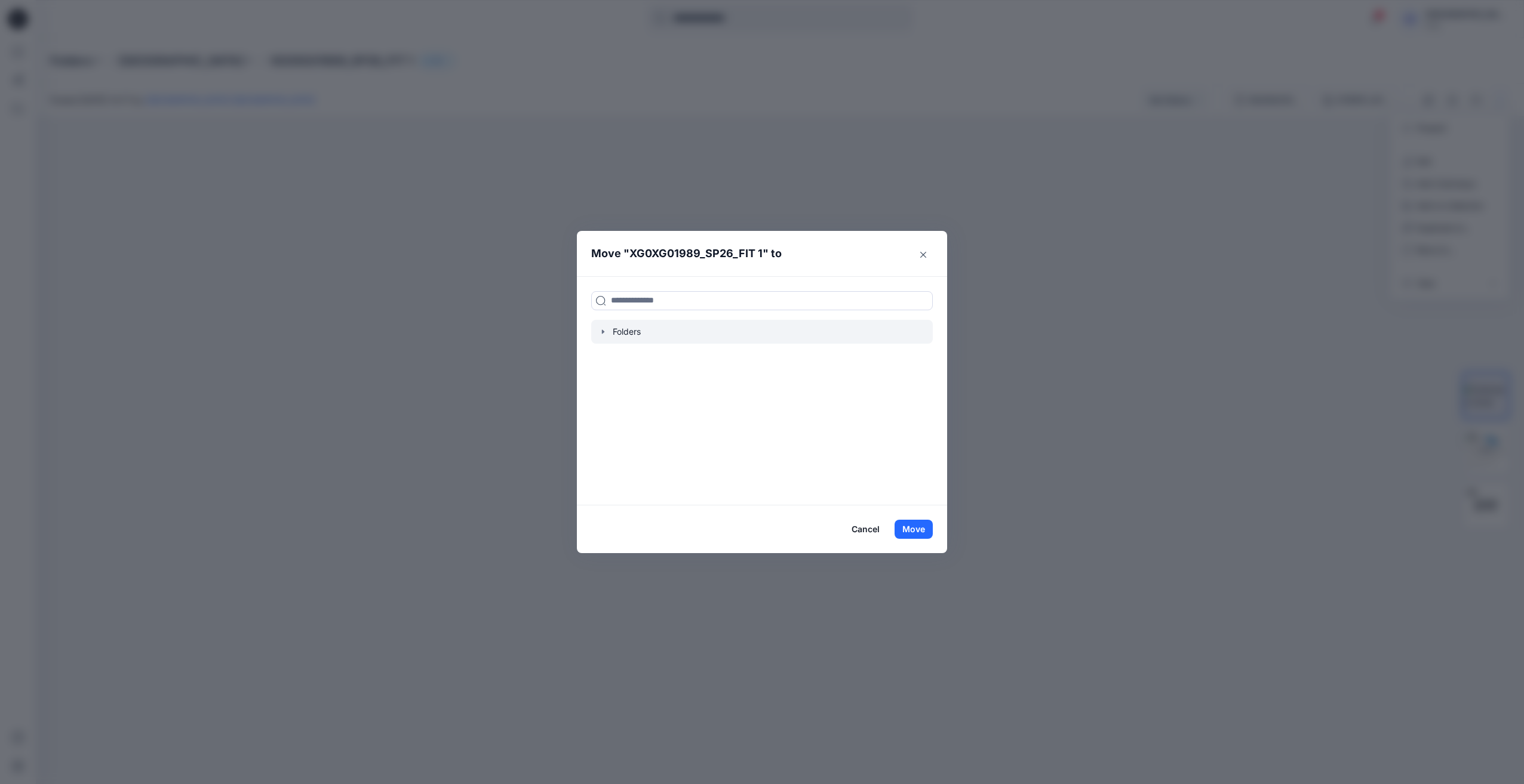
click at [701, 333] on div at bounding box center [762, 332] width 342 height 24
click at [603, 338] on div at bounding box center [762, 332] width 342 height 24
click at [604, 333] on icon "button" at bounding box center [603, 332] width 10 height 10
click at [657, 377] on div at bounding box center [762, 379] width 342 height 24
click at [873, 527] on button "Cancel" at bounding box center [865, 529] width 43 height 19
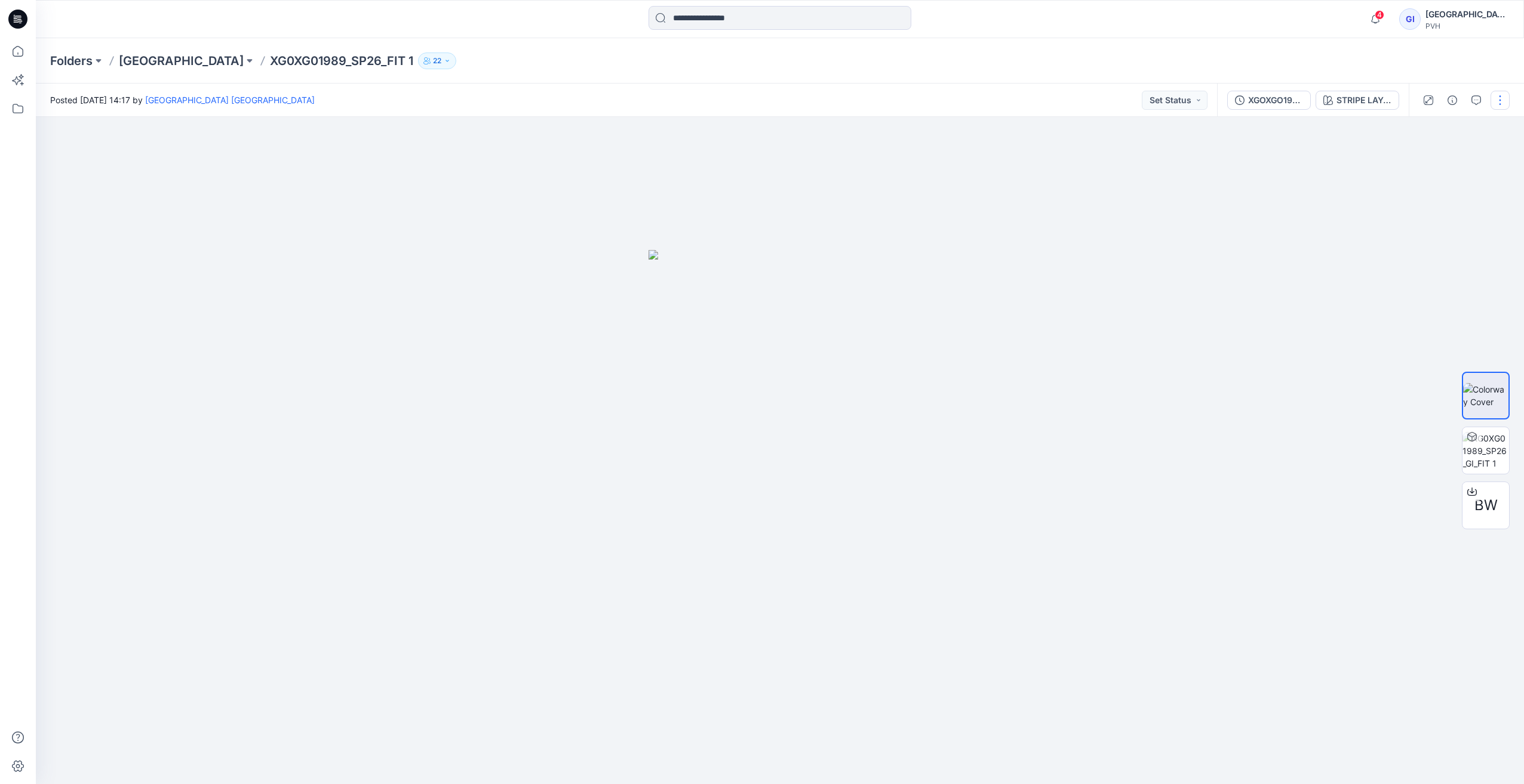
click at [1499, 105] on button "button" at bounding box center [1500, 100] width 19 height 19
click at [1441, 159] on button "Edit" at bounding box center [1450, 161] width 110 height 22
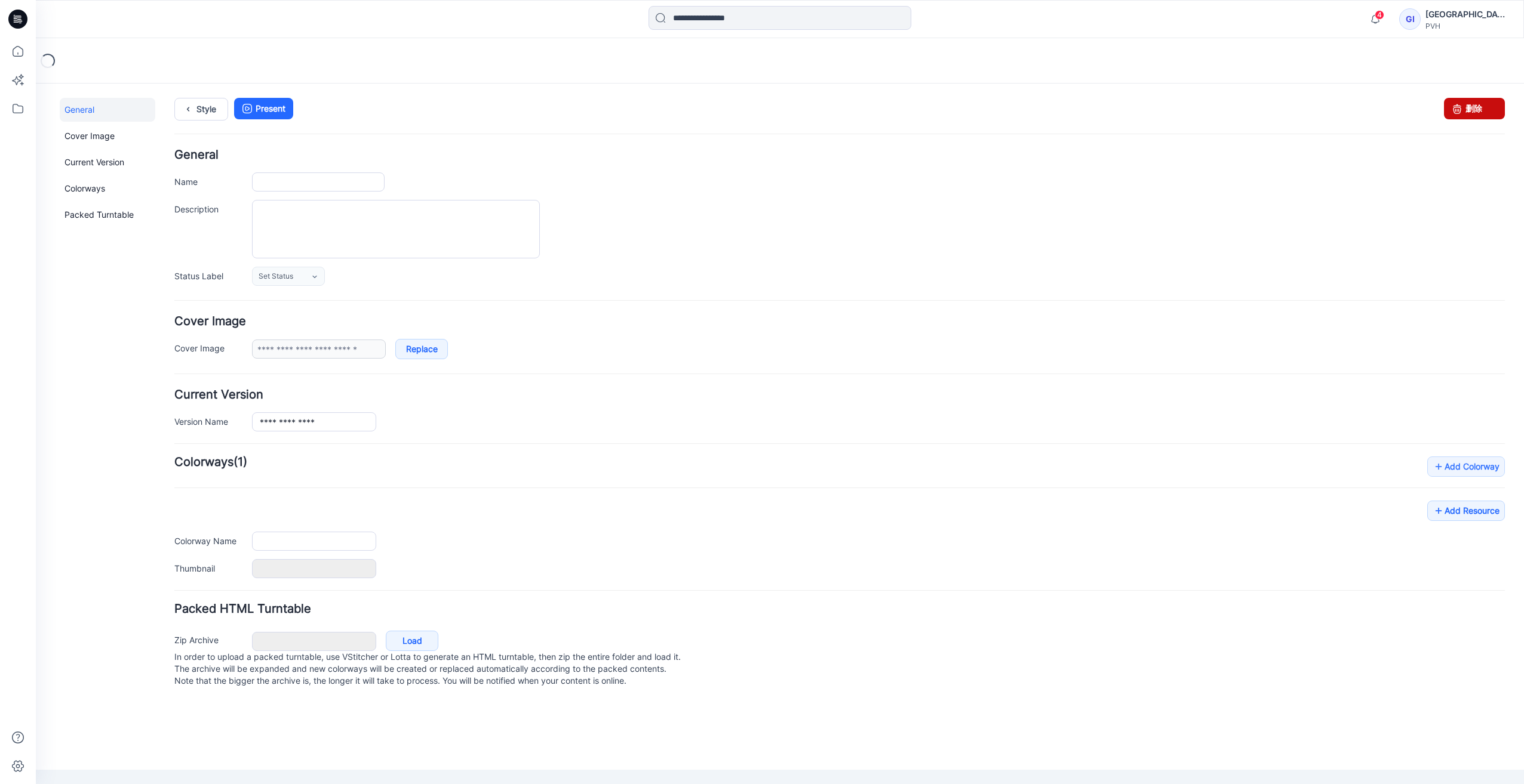
type input "**********"
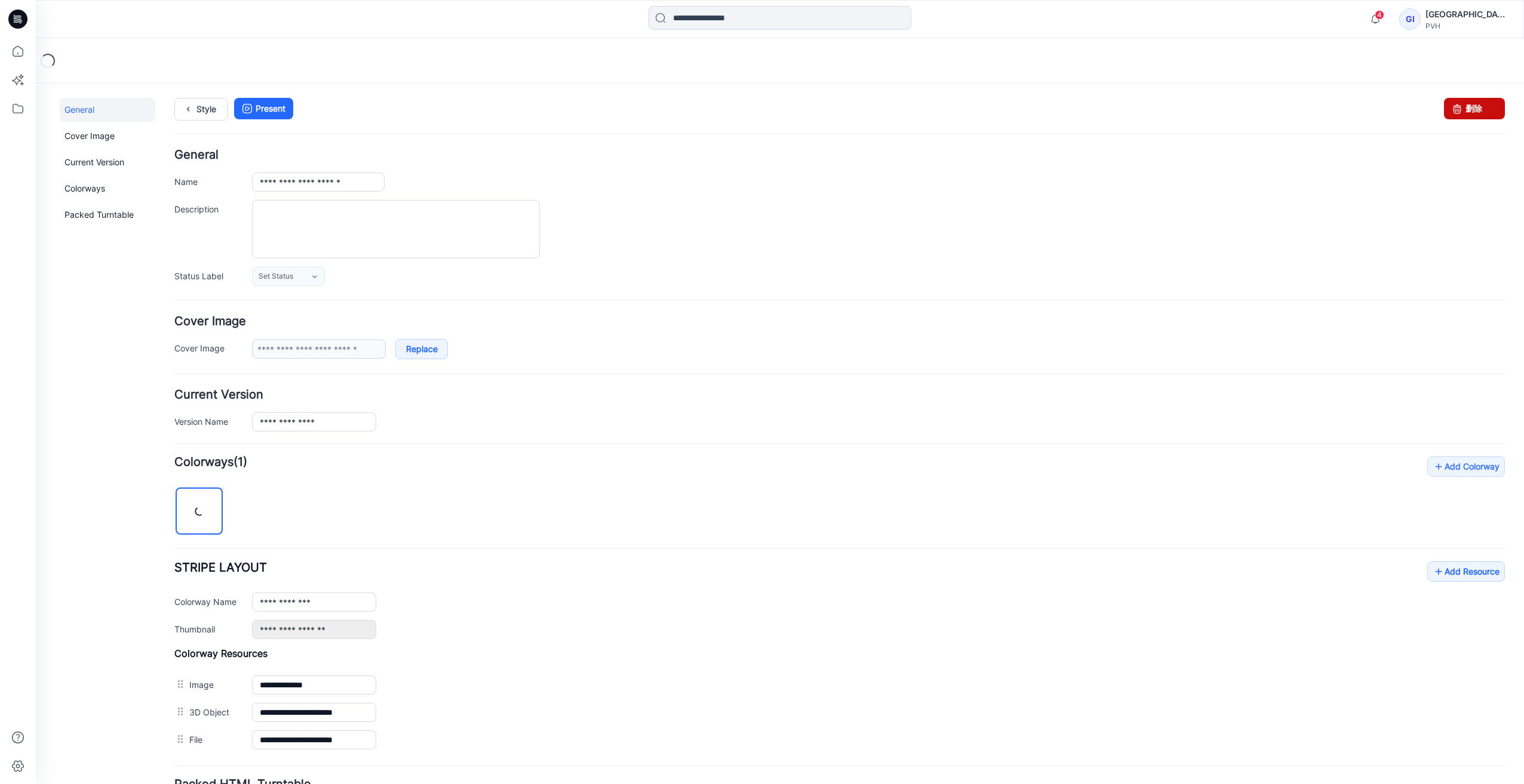
click at [1473, 110] on link "删除" at bounding box center [1474, 109] width 61 height 22
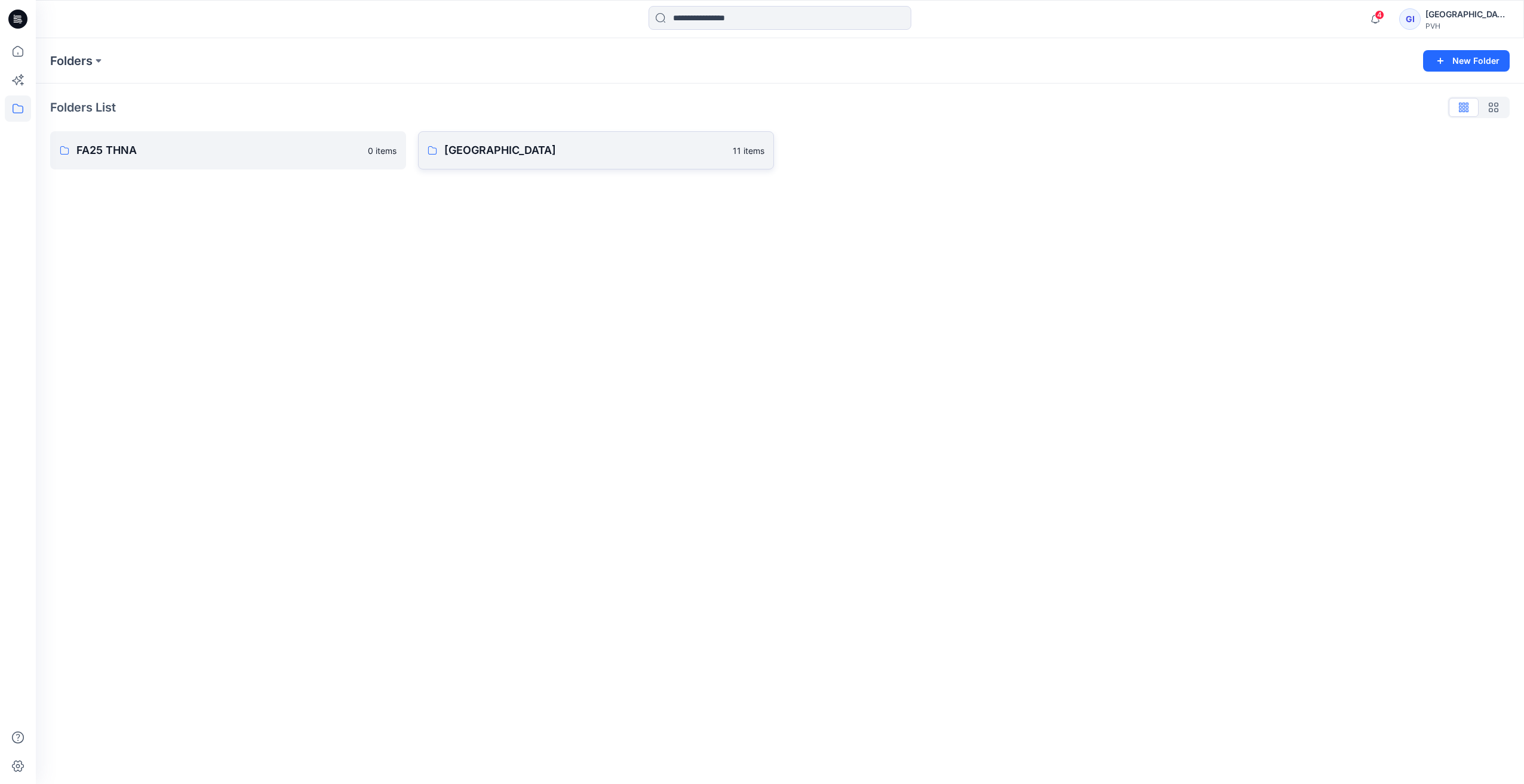
click at [457, 153] on p "[GEOGRAPHIC_DATA]" at bounding box center [584, 150] width 281 height 16
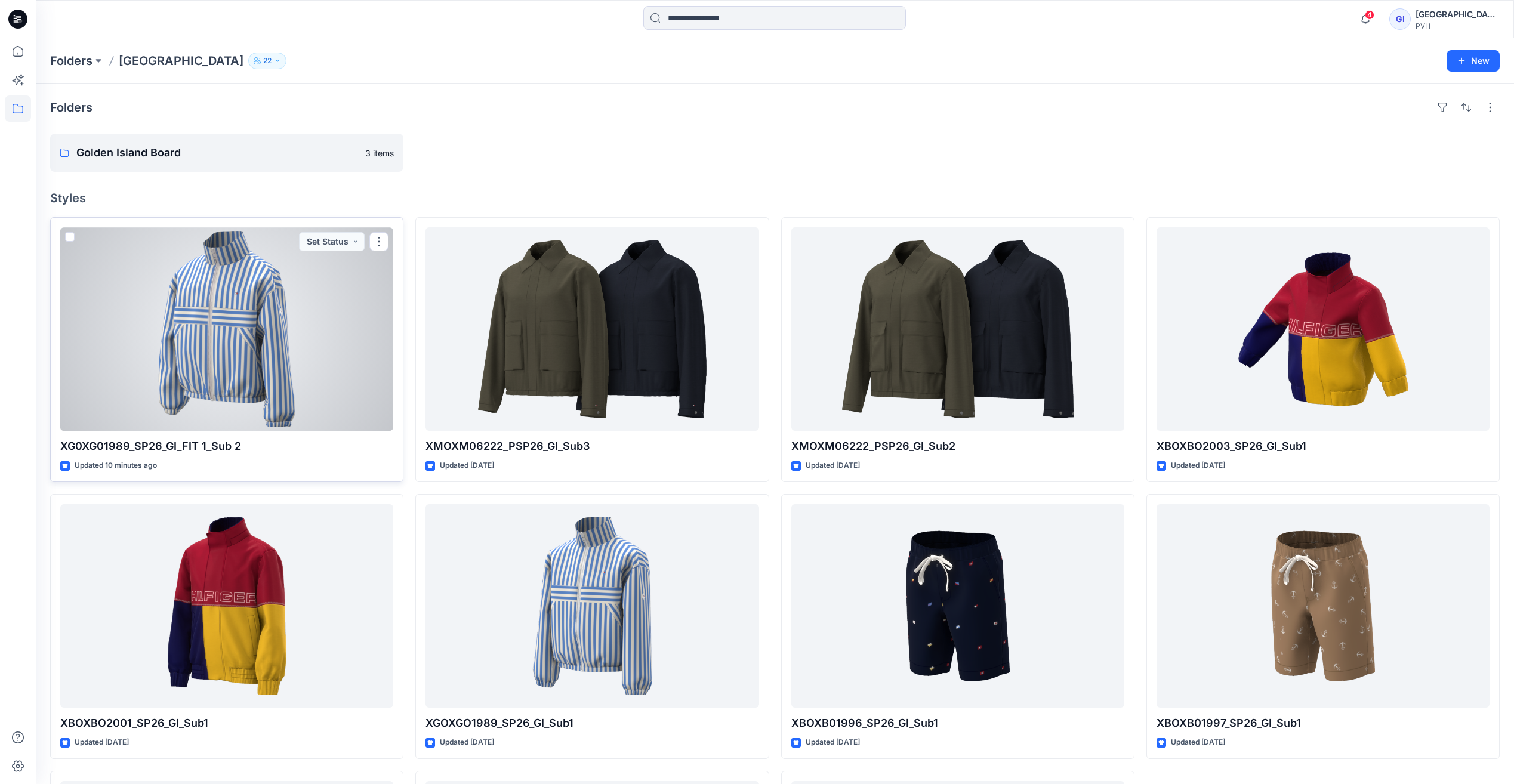
scroll to position [60, 0]
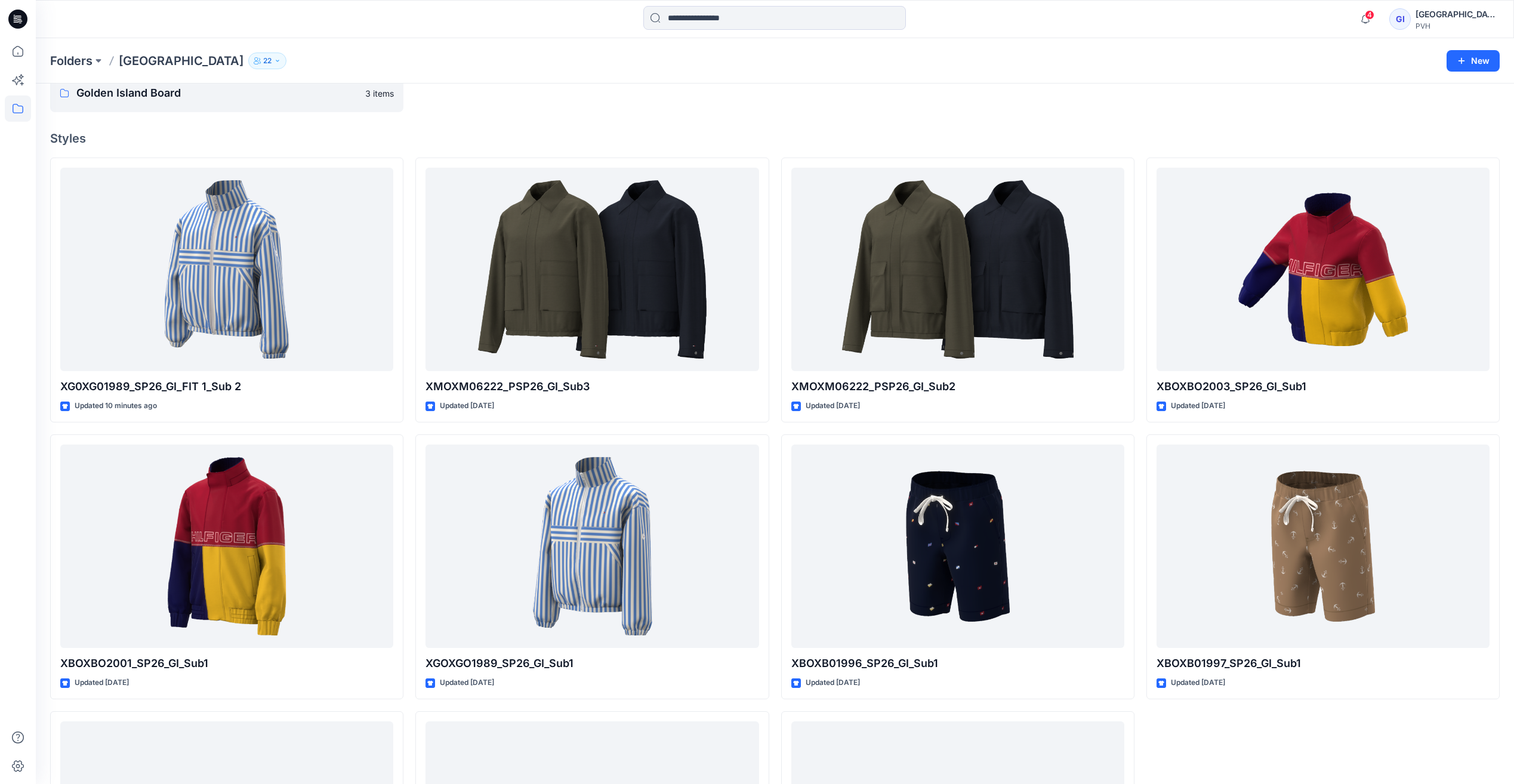
click at [1413, 111] on div at bounding box center [1323, 93] width 353 height 38
